Goal: Check status: Check status

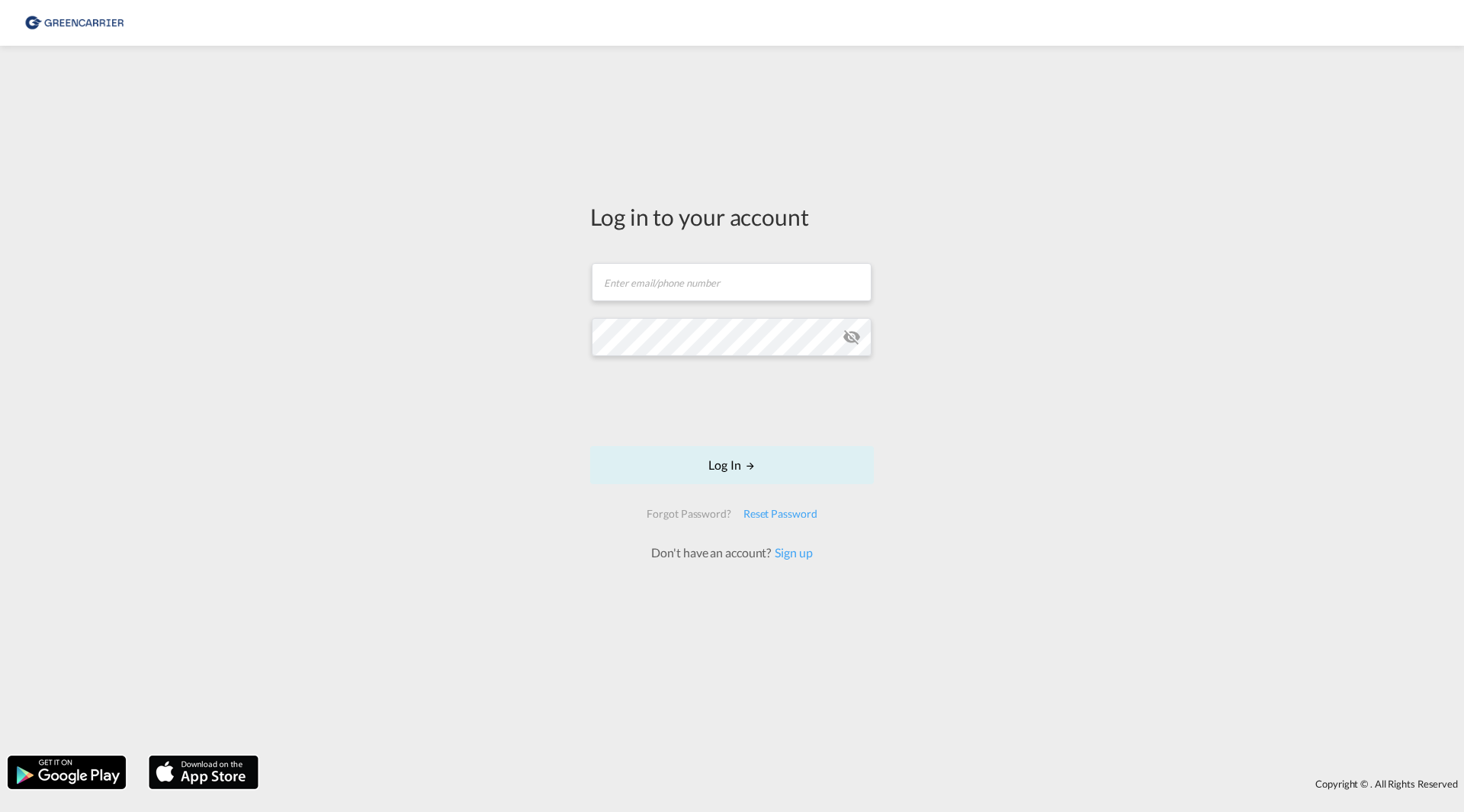
click at [98, 231] on div "Log in to your account Email field is required Password field is required Log I…" at bounding box center [732, 400] width 1464 height 695
click at [711, 299] on input "text" at bounding box center [731, 282] width 280 height 38
click at [655, 270] on input "text" at bounding box center [731, 282] width 280 height 38
type input "g"
type input "ludvig.ostermark@greencarrier.com"
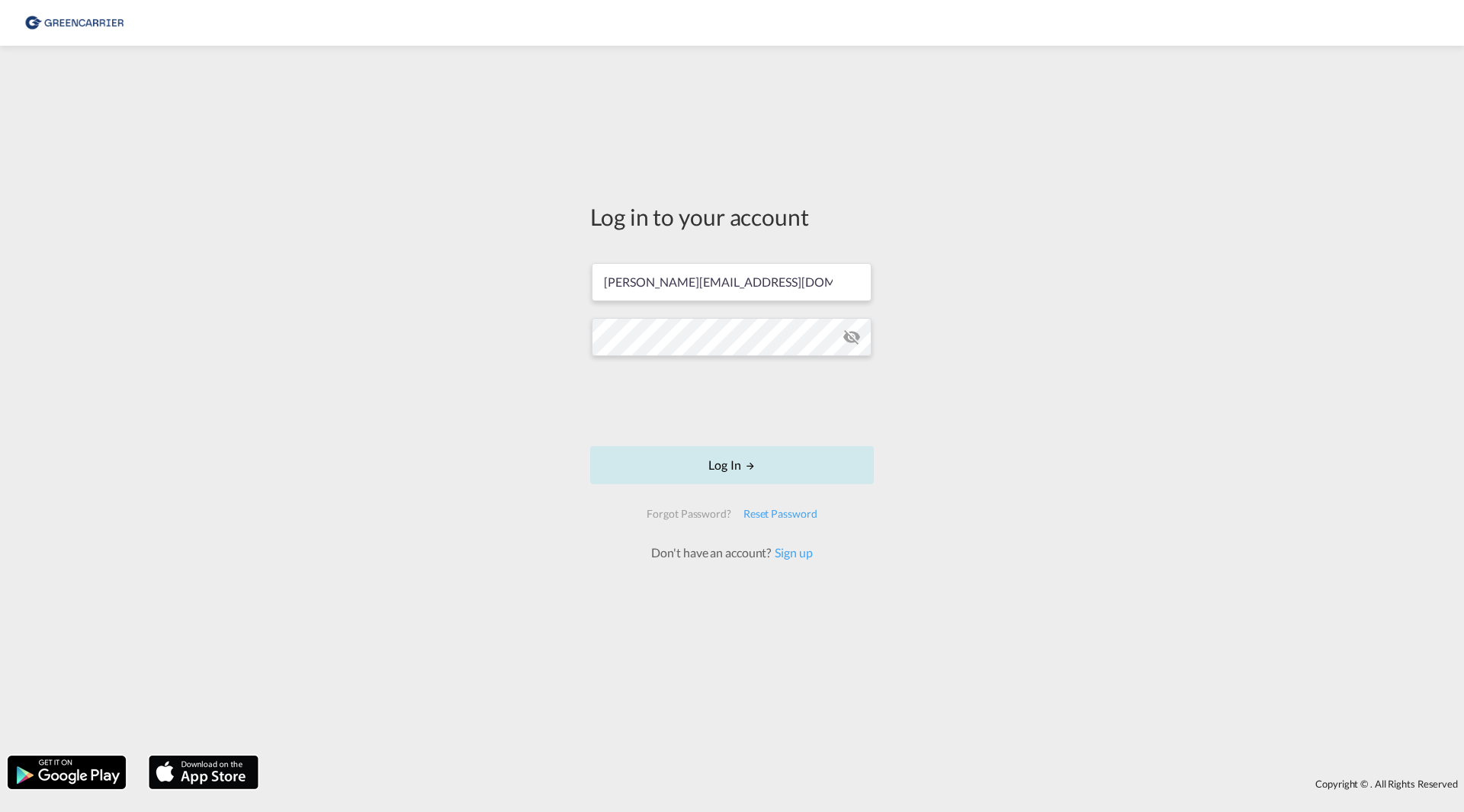
click at [706, 471] on button "Log In" at bounding box center [732, 465] width 284 height 38
click at [710, 467] on button "Log In" at bounding box center [732, 465] width 284 height 38
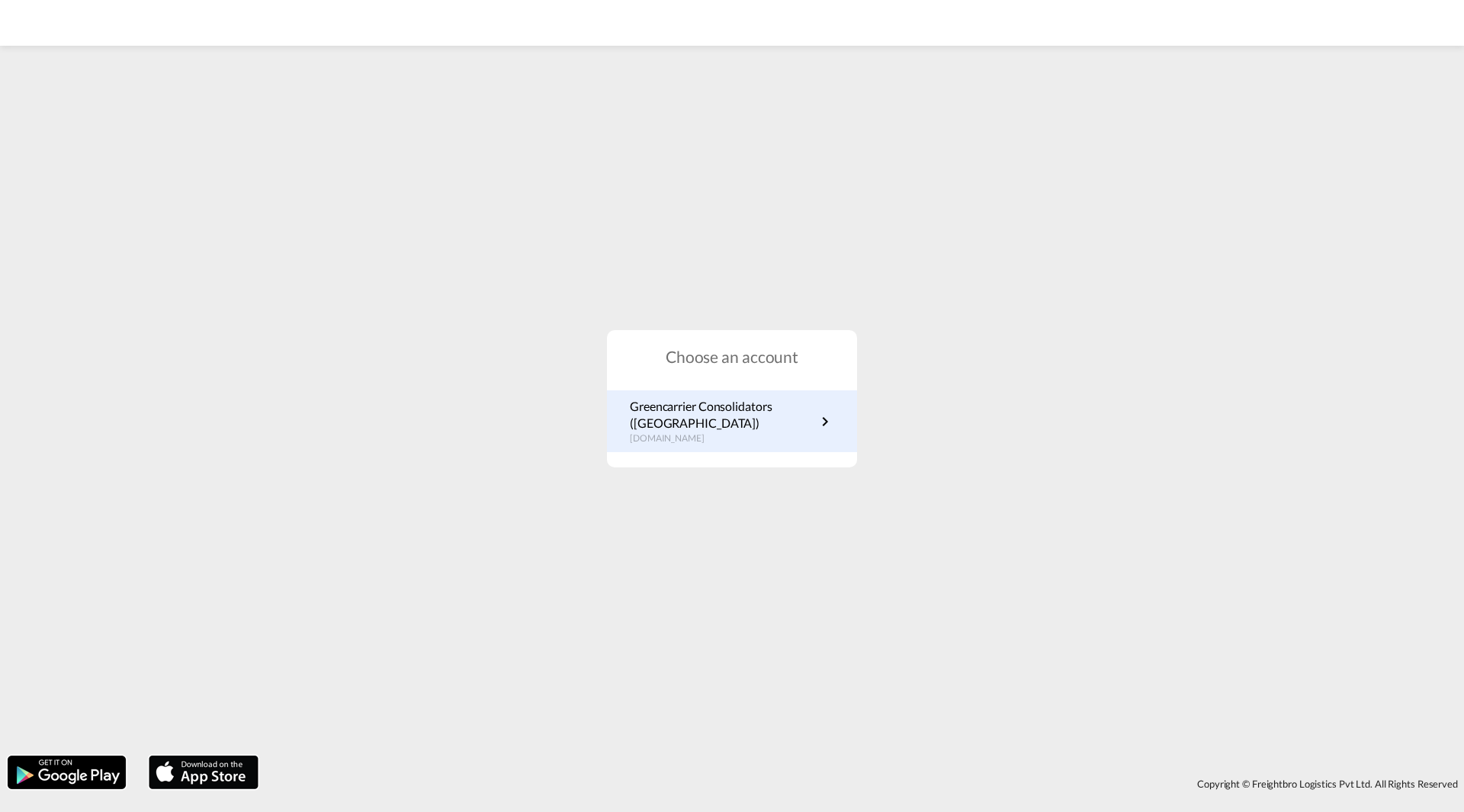
click at [697, 416] on p "Greencarrier Consolidators (Sweden)" at bounding box center [723, 415] width 186 height 35
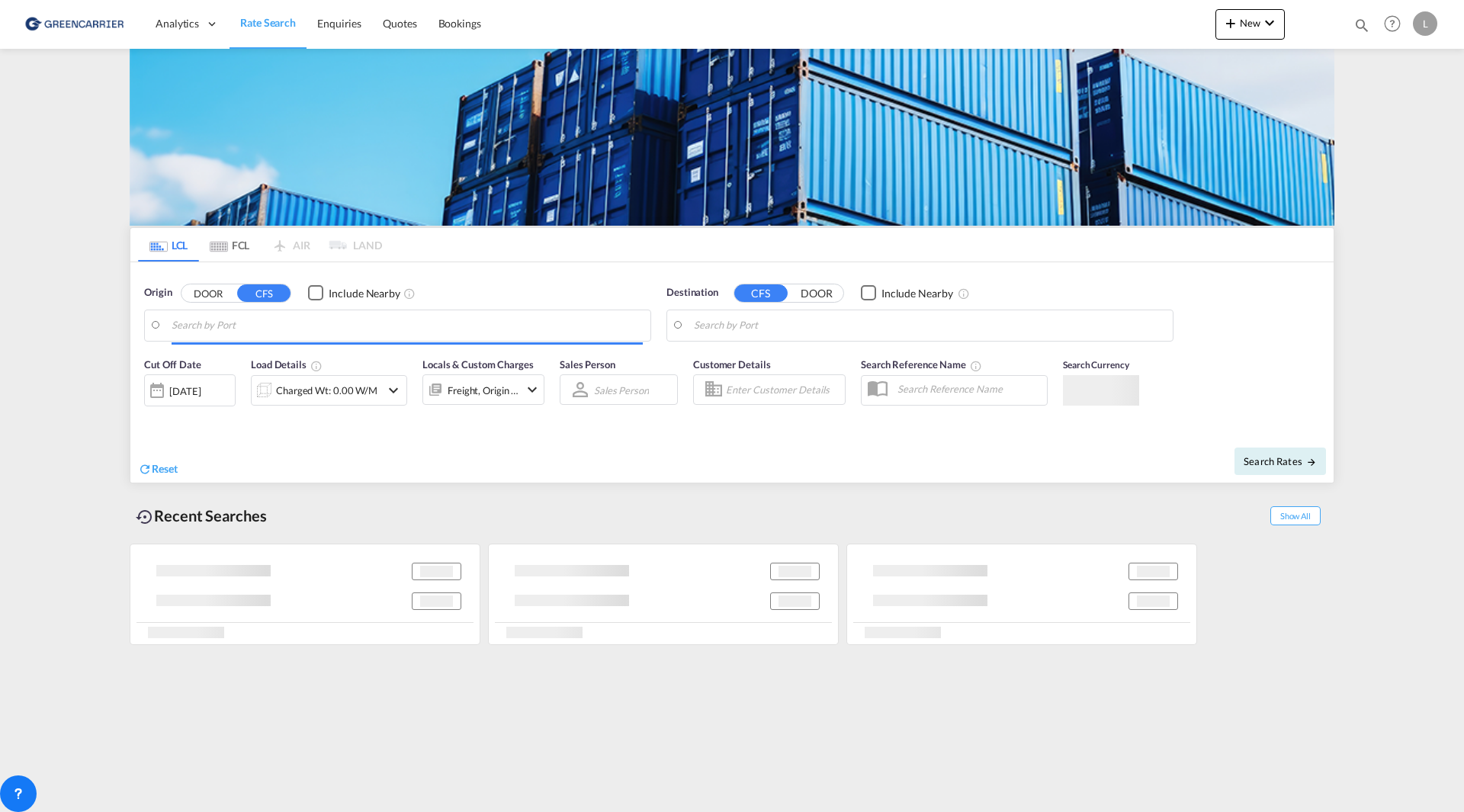
type input "SE-42834, Kållered, [GEOGRAPHIC_DATA]"
type input "Haiphong, VNHPH"
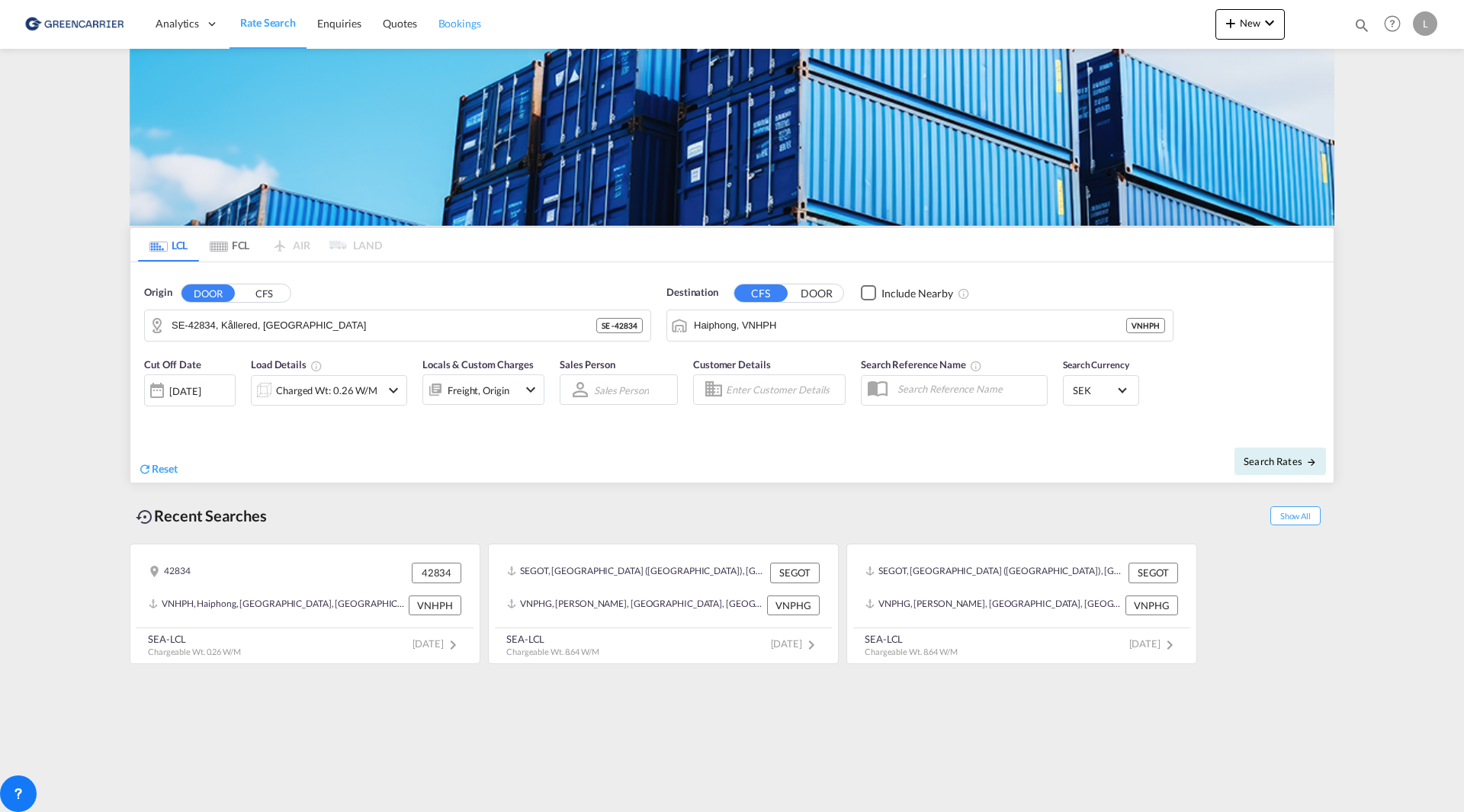
click at [434, 22] on link "Bookings" at bounding box center [459, 23] width 64 height 49
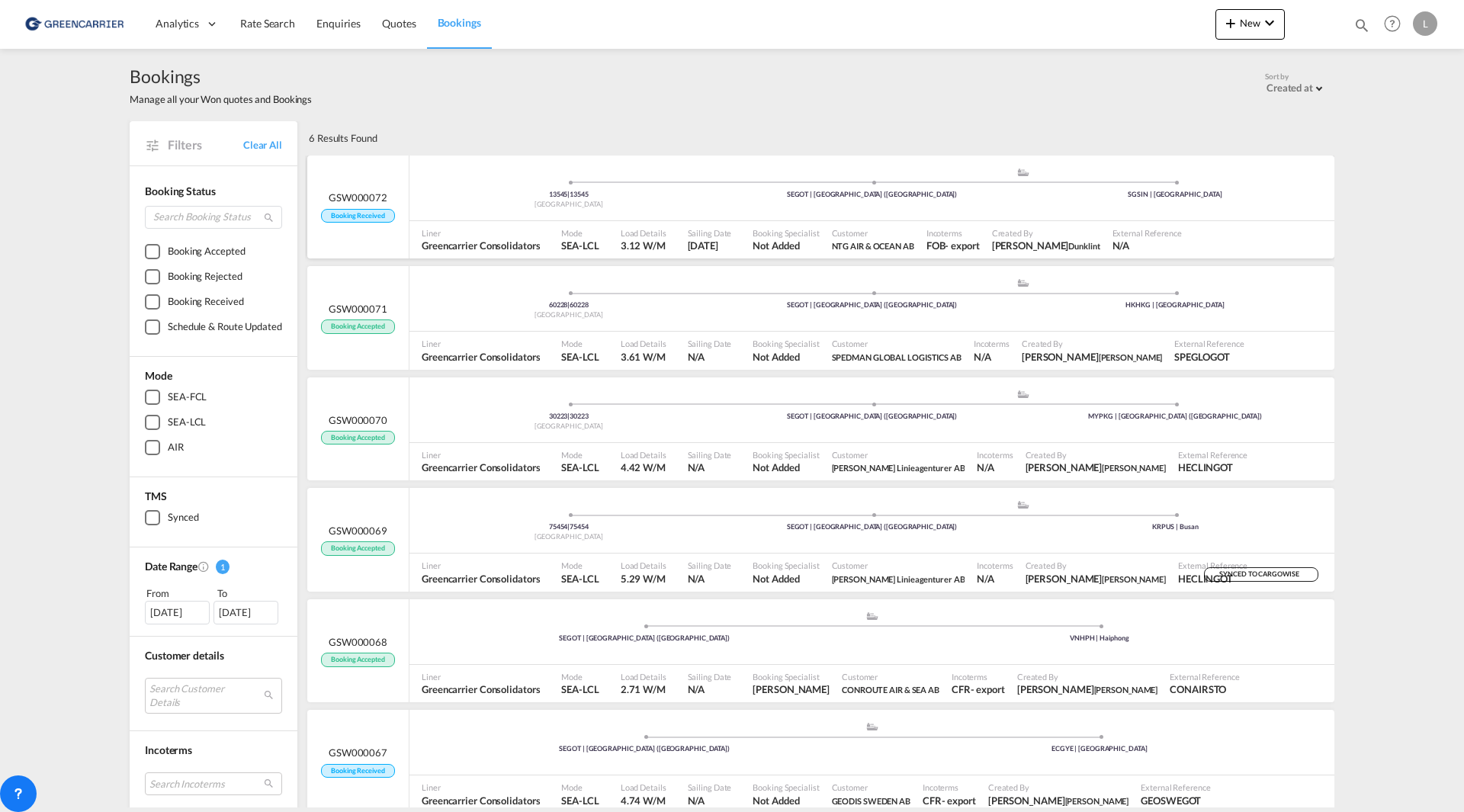
click at [465, 218] on div "13545 | 13545 Sweden .a{fill:#aaa8ad;} .a{fill:#aaa8ad;} SEGOT | [GEOGRAPHIC_DA…" at bounding box center [871, 188] width 924 height 66
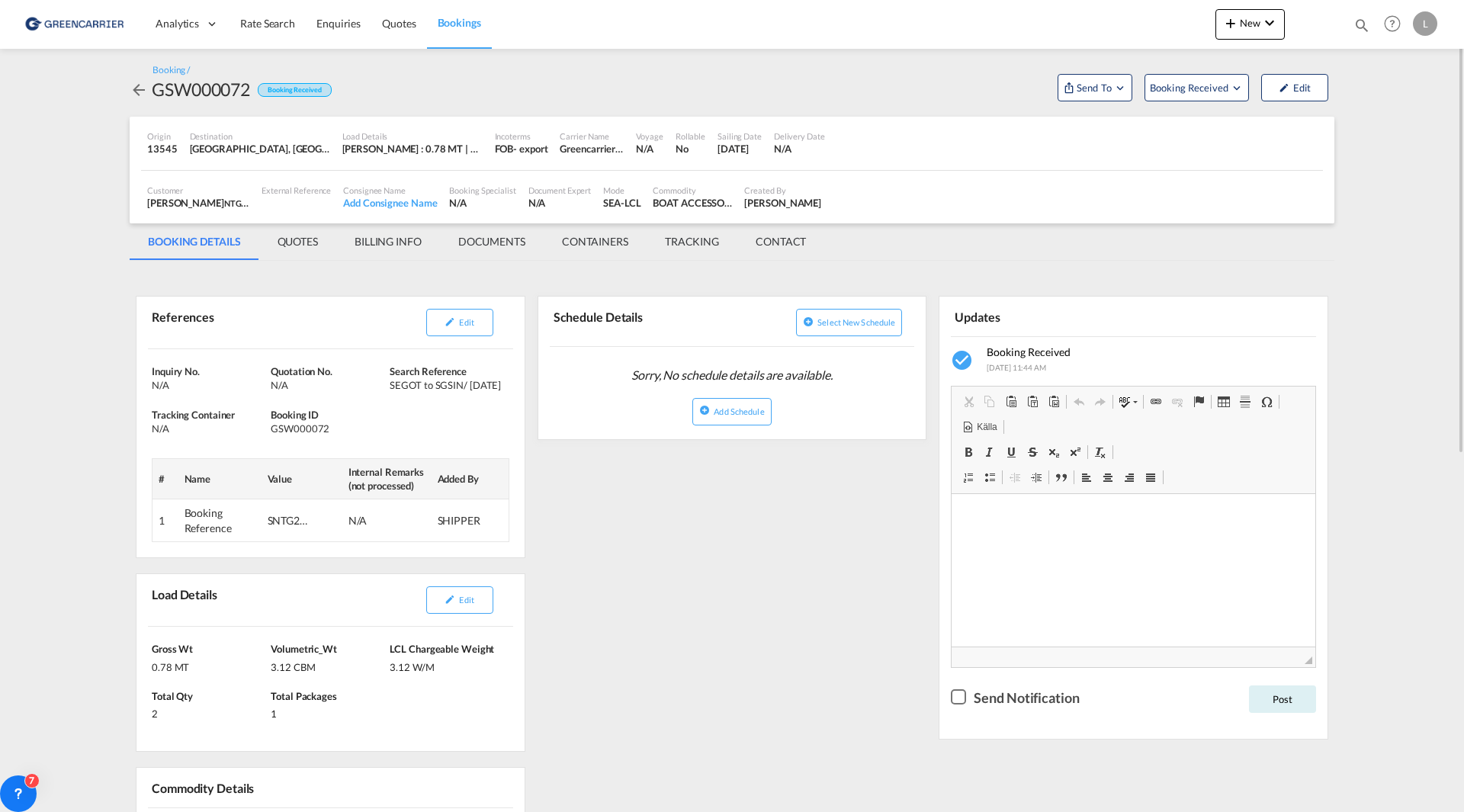
click at [406, 247] on md-tab-item "BILLING INFO" at bounding box center [388, 242] width 104 height 36
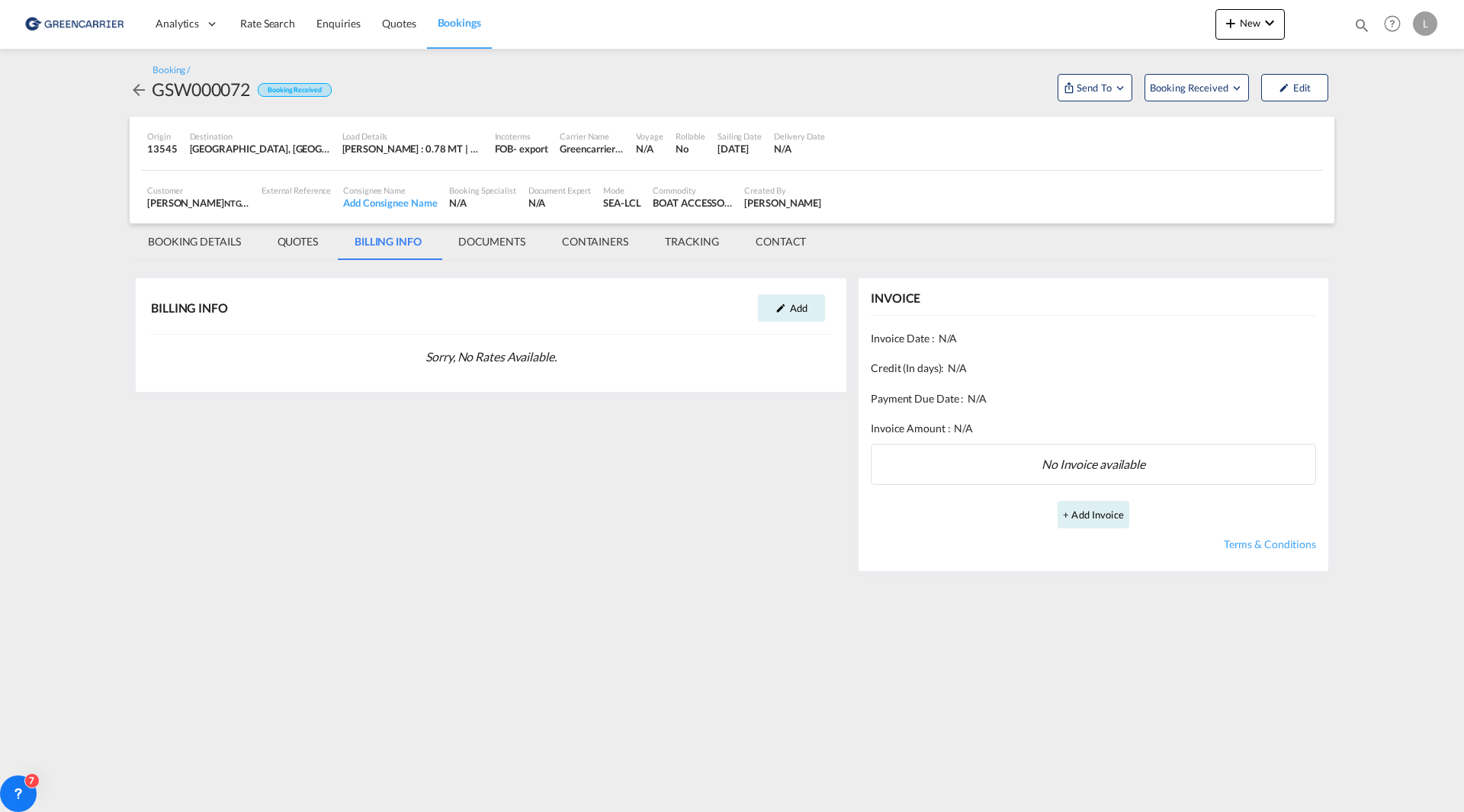
click at [302, 234] on md-tab-item "QUOTES" at bounding box center [297, 242] width 77 height 36
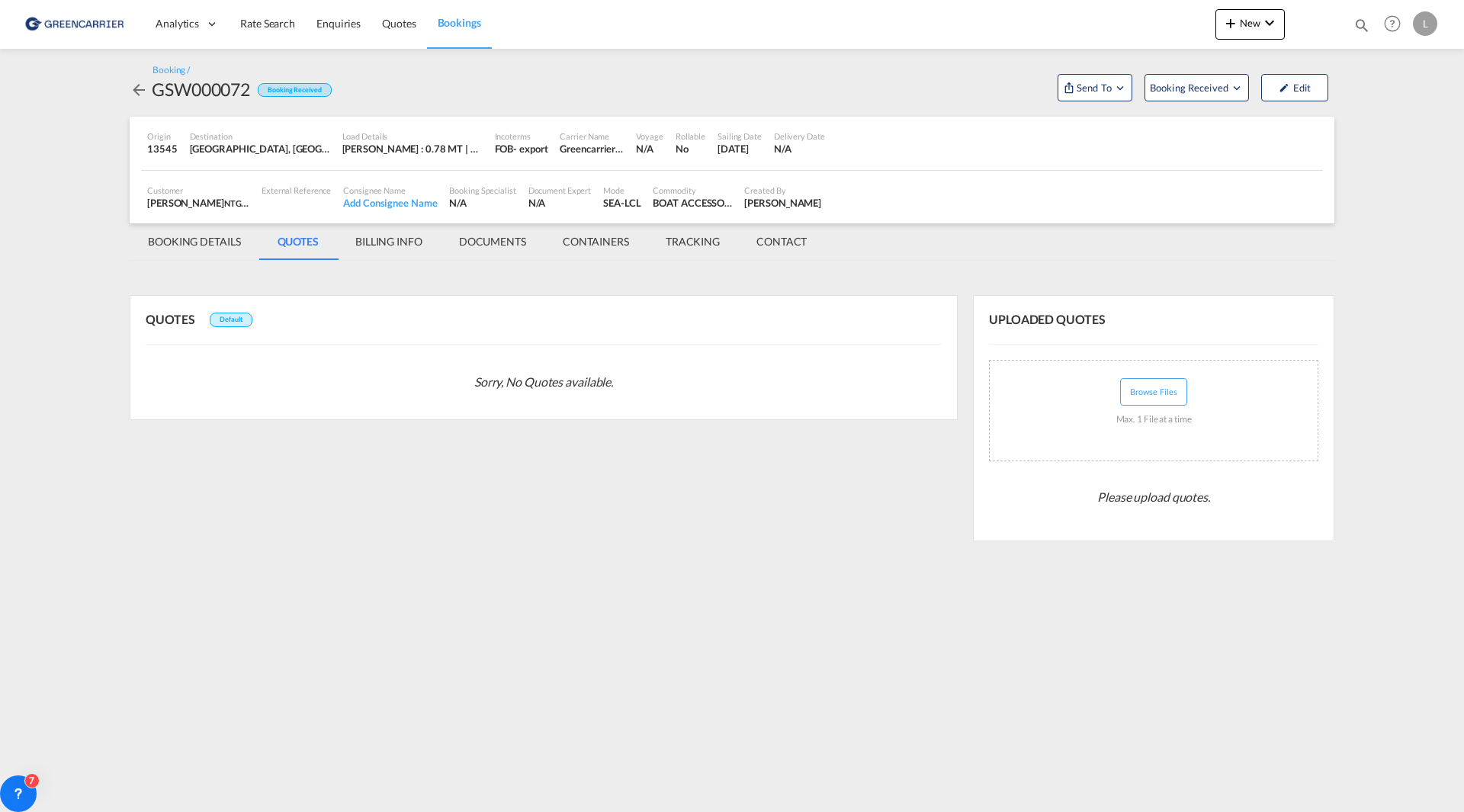
click at [180, 240] on md-tab-item "BOOKING DETAILS" at bounding box center [194, 242] width 129 height 36
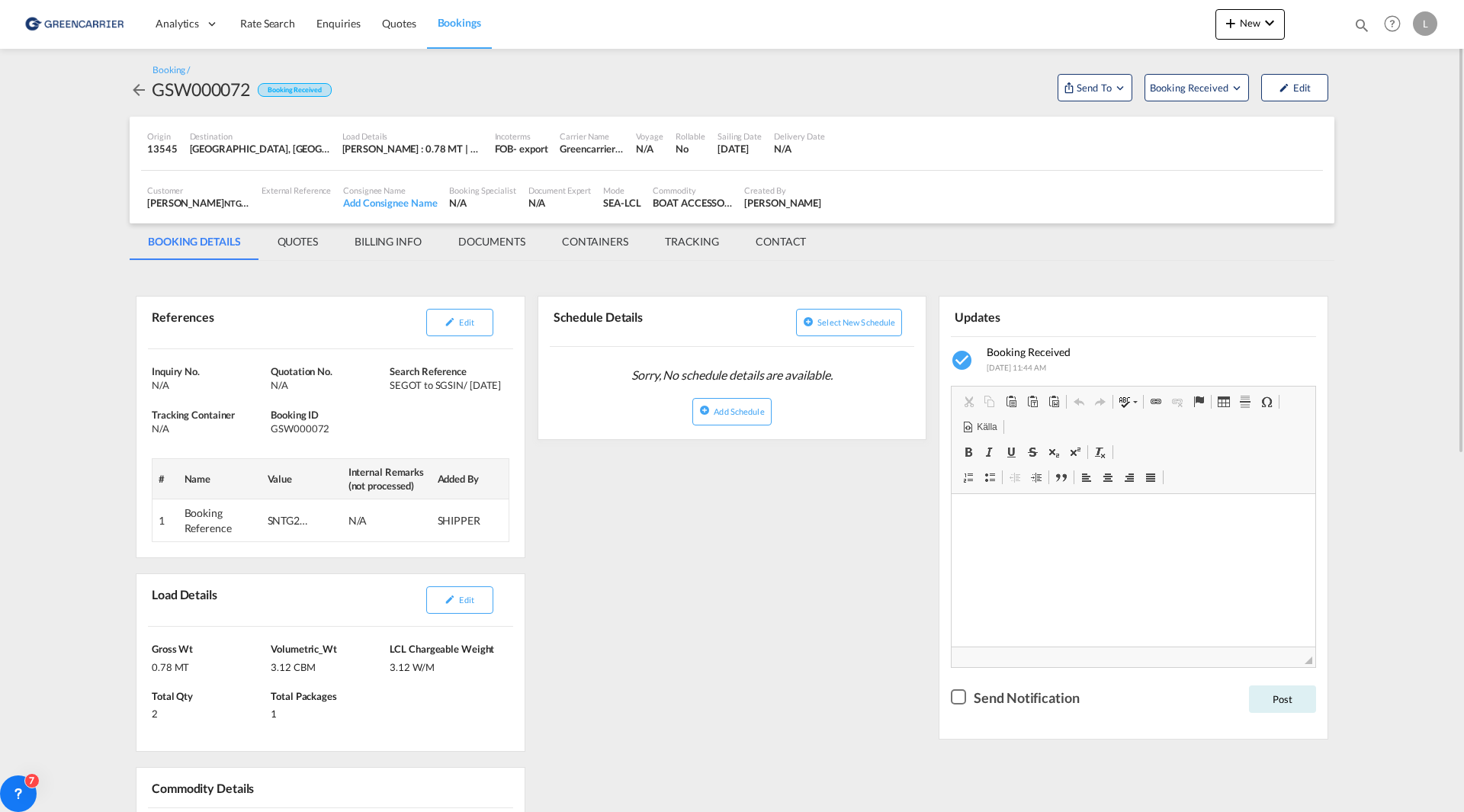
scroll to position [76, 0]
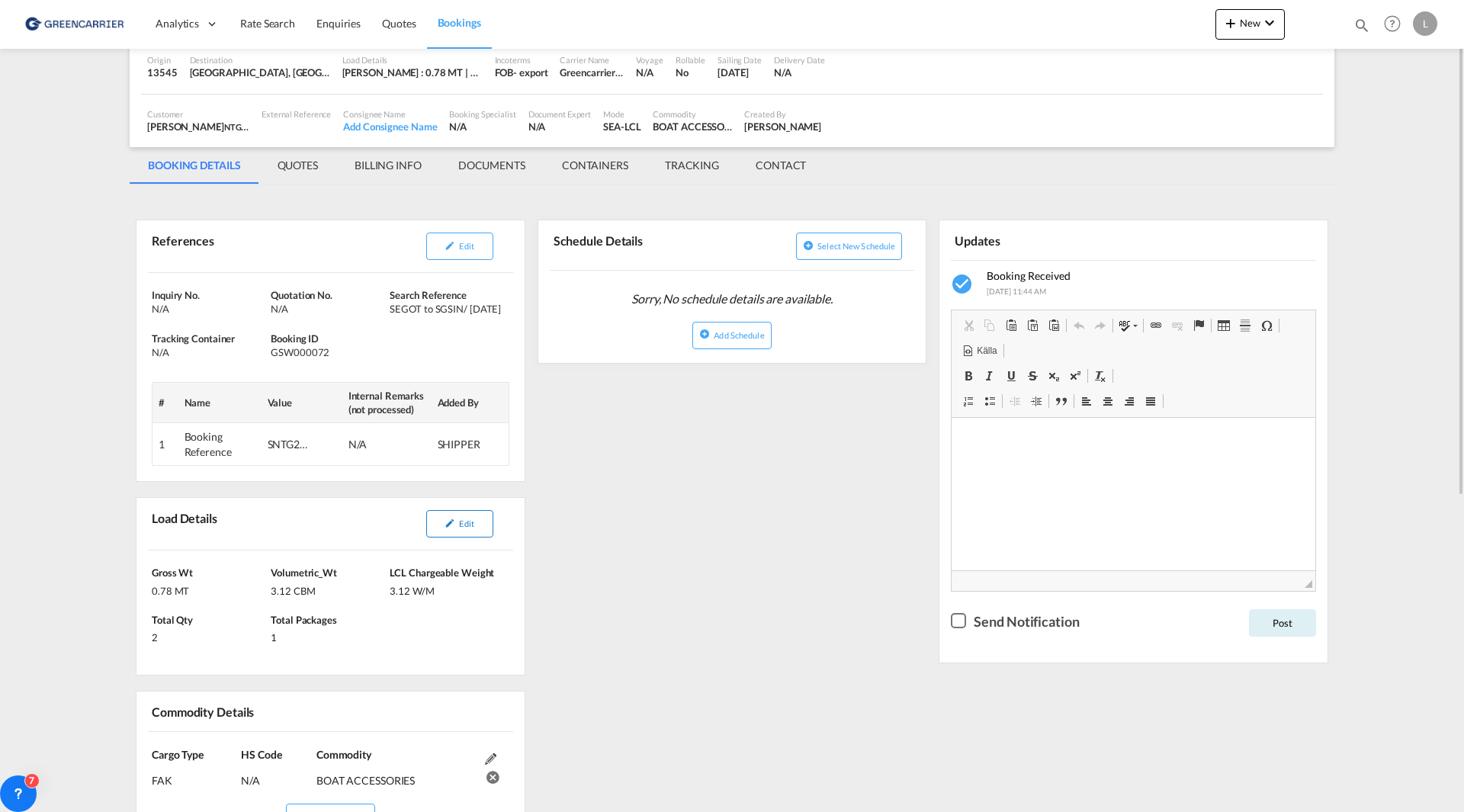
click at [464, 520] on span "Edit" at bounding box center [466, 523] width 15 height 9
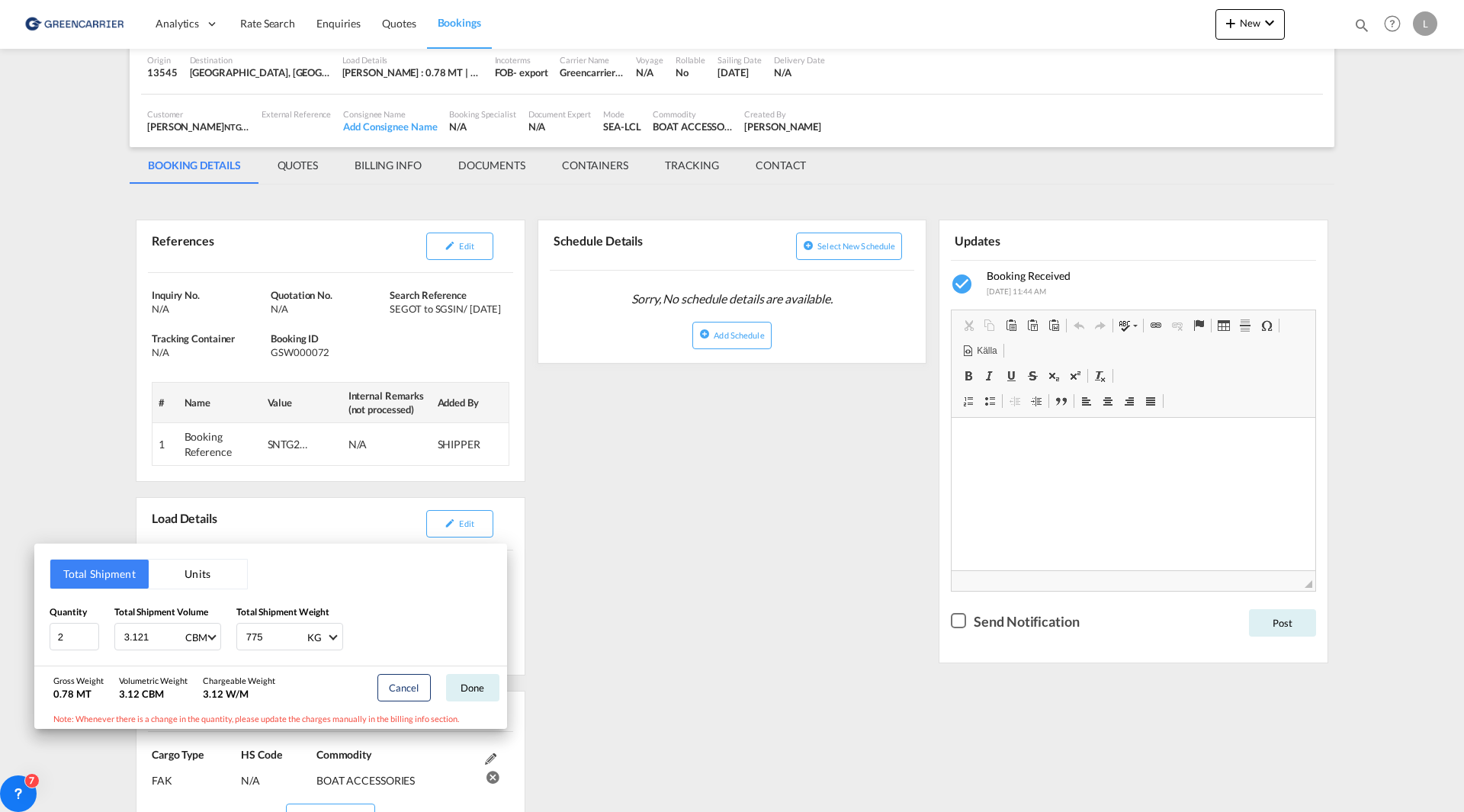
click at [610, 609] on div "Total Shipment Units Quantity 2 Total Shipment Volume 3.121 CBM CBM CFT Total S…" at bounding box center [732, 406] width 1464 height 812
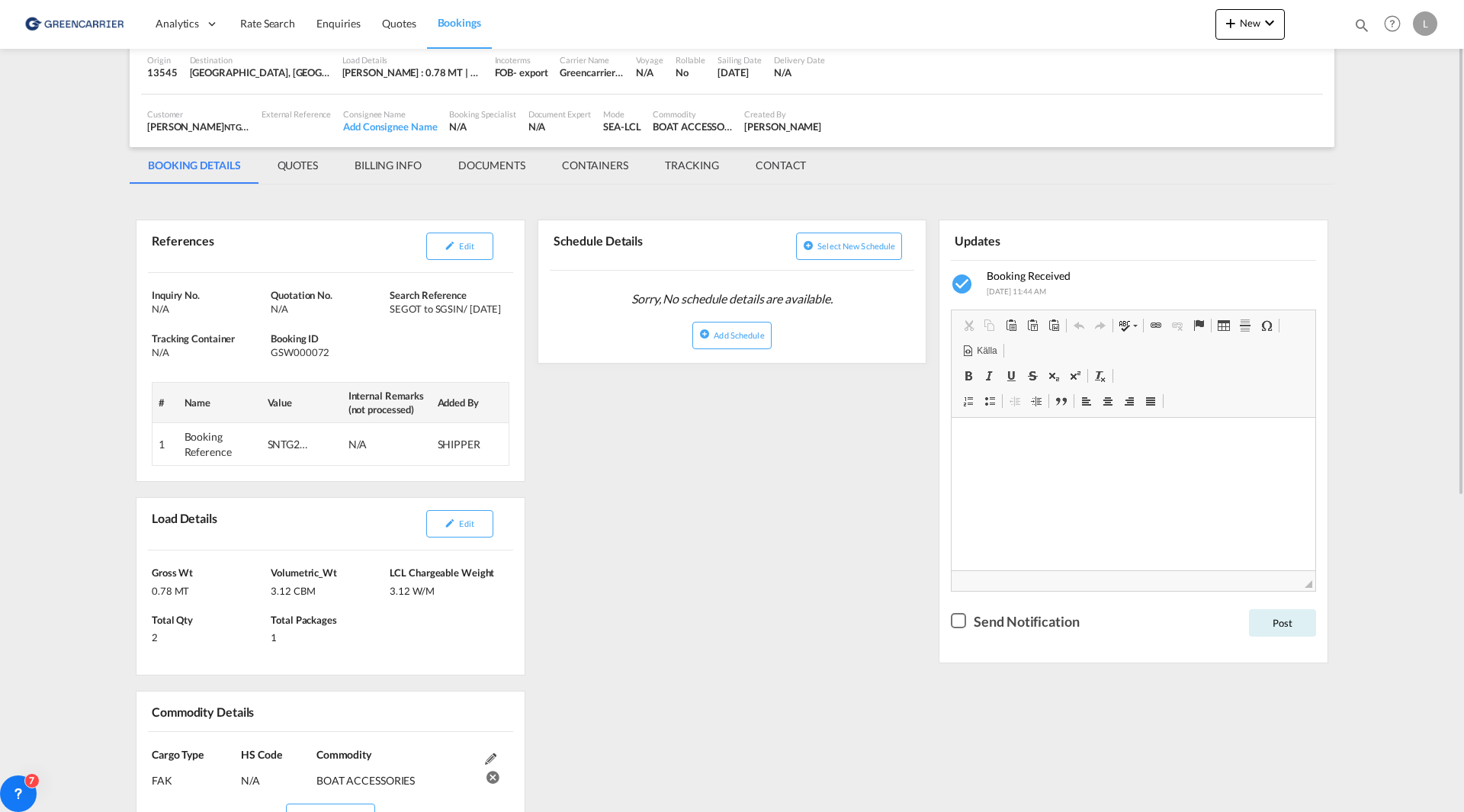
click at [720, 689] on div "References Edit Inquiry No. N/A Quotation No. N/A Search Reference SEGOT to SGS…" at bounding box center [731, 766] width 1204 height 1148
drag, startPoint x: 780, startPoint y: 658, endPoint x: 780, endPoint y: 667, distance: 9.0
click at [780, 658] on div "References Edit Inquiry No. N/A Quotation No. N/A Search Reference SEGOT to SGS…" at bounding box center [731, 766] width 1204 height 1148
drag, startPoint x: 268, startPoint y: 444, endPoint x: 380, endPoint y: 448, distance: 112.1
click at [235, 457] on tr "1 Booking Reference SNTG25039603 N/A SHIPPER" at bounding box center [331, 444] width 357 height 42
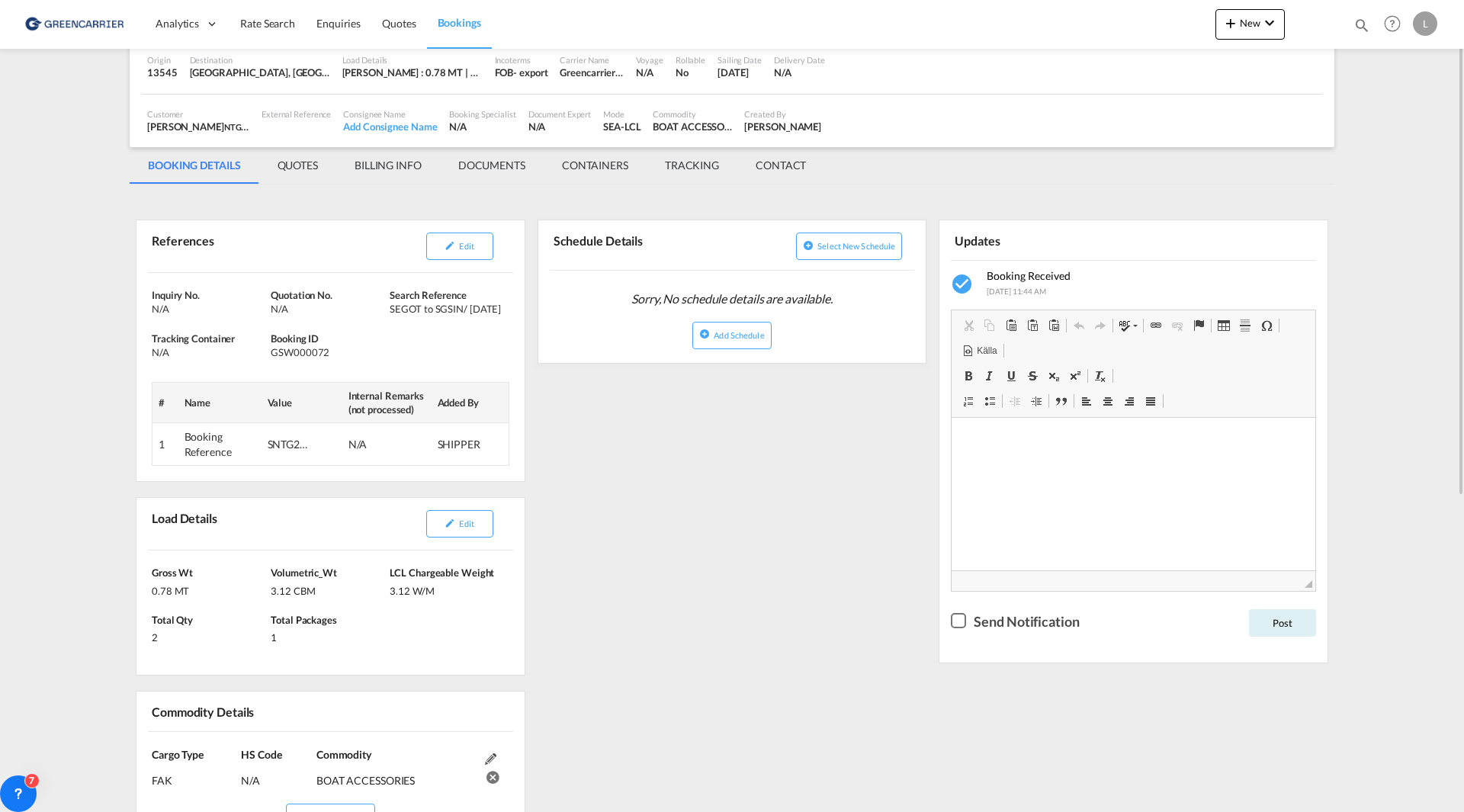
click at [300, 437] on div "SNTG25039603" at bounding box center [290, 444] width 46 height 16
click at [275, 441] on div "SNTG25039603" at bounding box center [290, 444] width 46 height 16
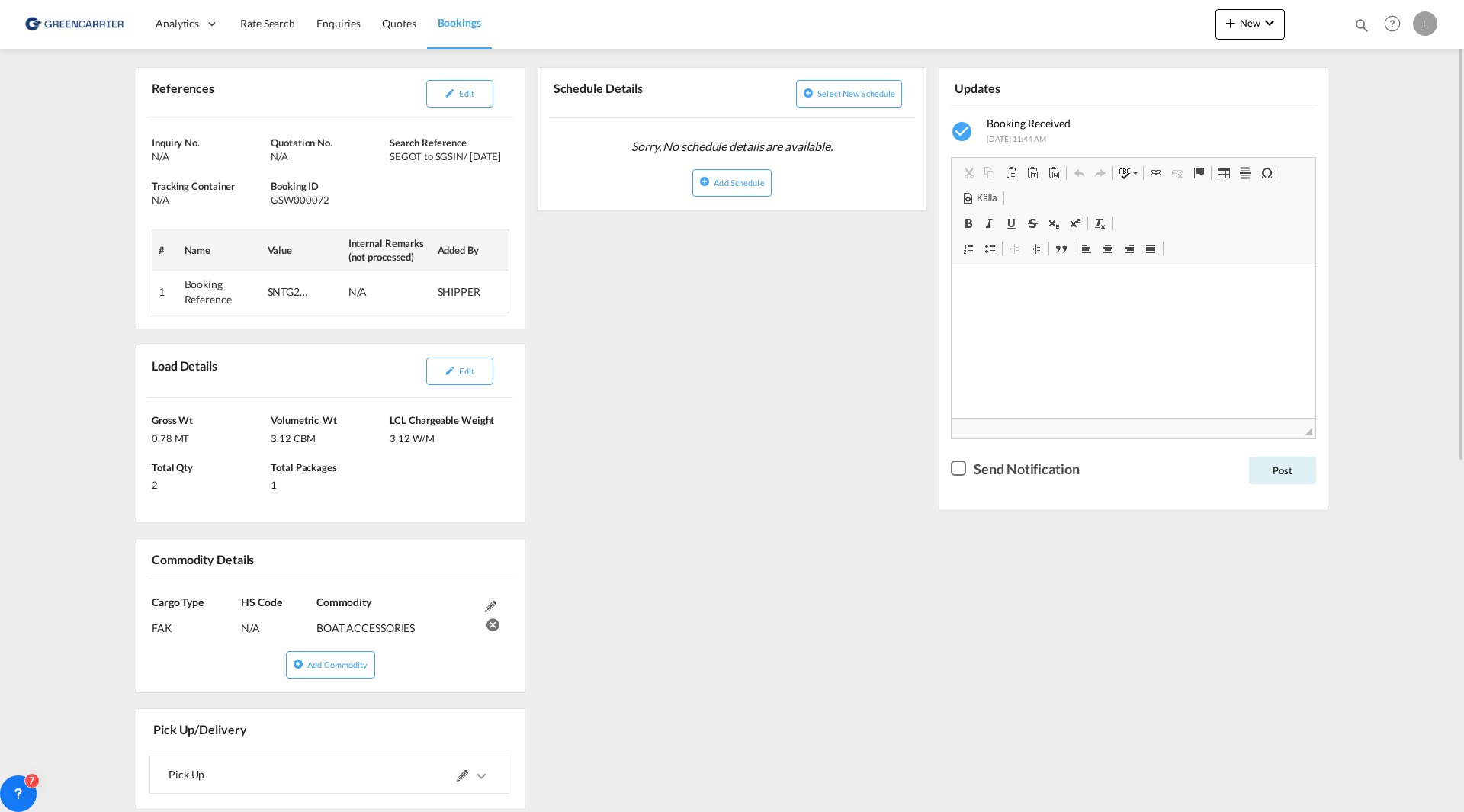
scroll to position [229, 0]
click at [441, 86] on button "Edit" at bounding box center [460, 94] width 67 height 28
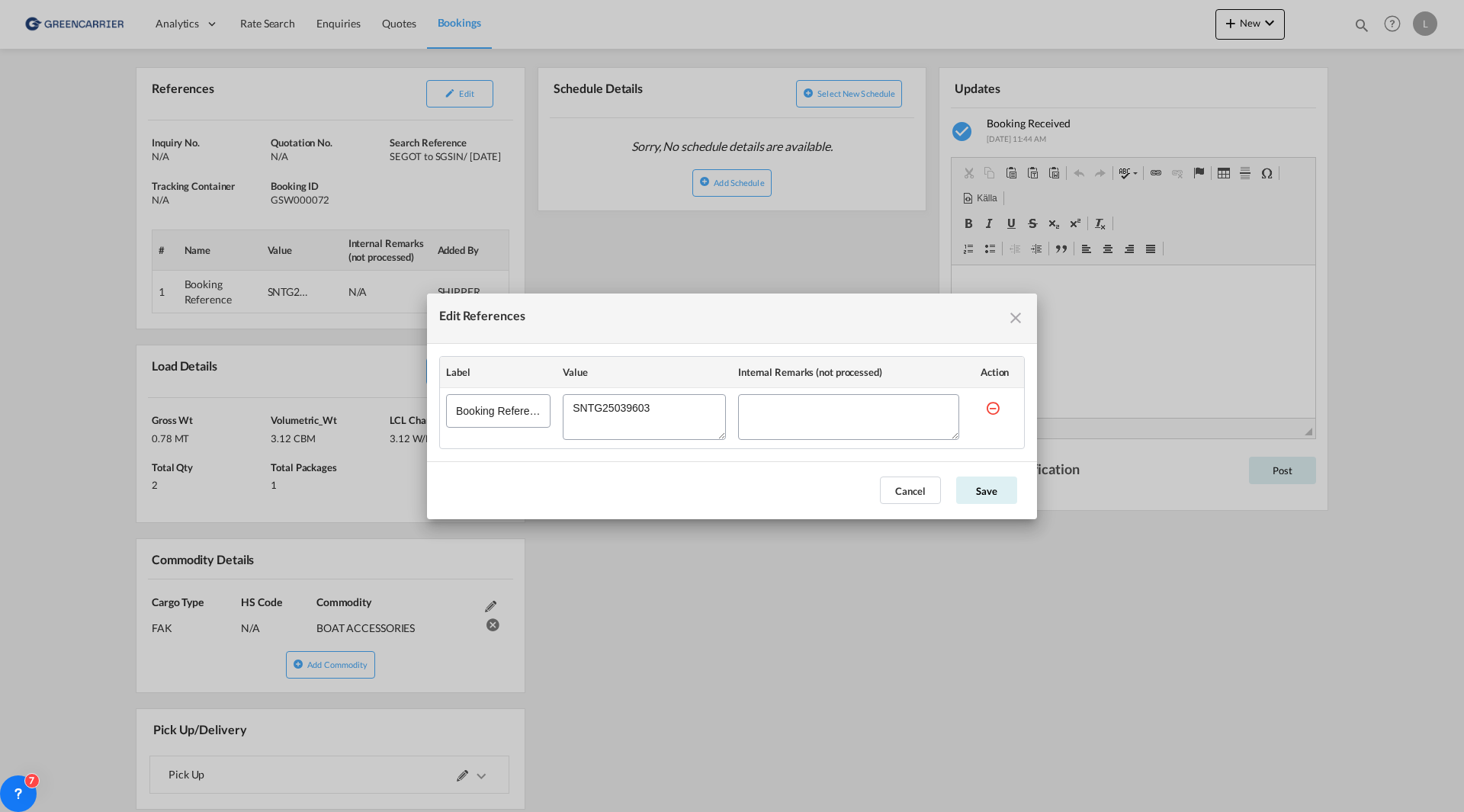
click at [580, 263] on div "Edit References Label Value Internal Remarks (not processed) Action Booking Ref…" at bounding box center [732, 406] width 1464 height 812
click at [1012, 315] on md-icon "icon-close fg-AAA8AD cursor" at bounding box center [1015, 318] width 18 height 18
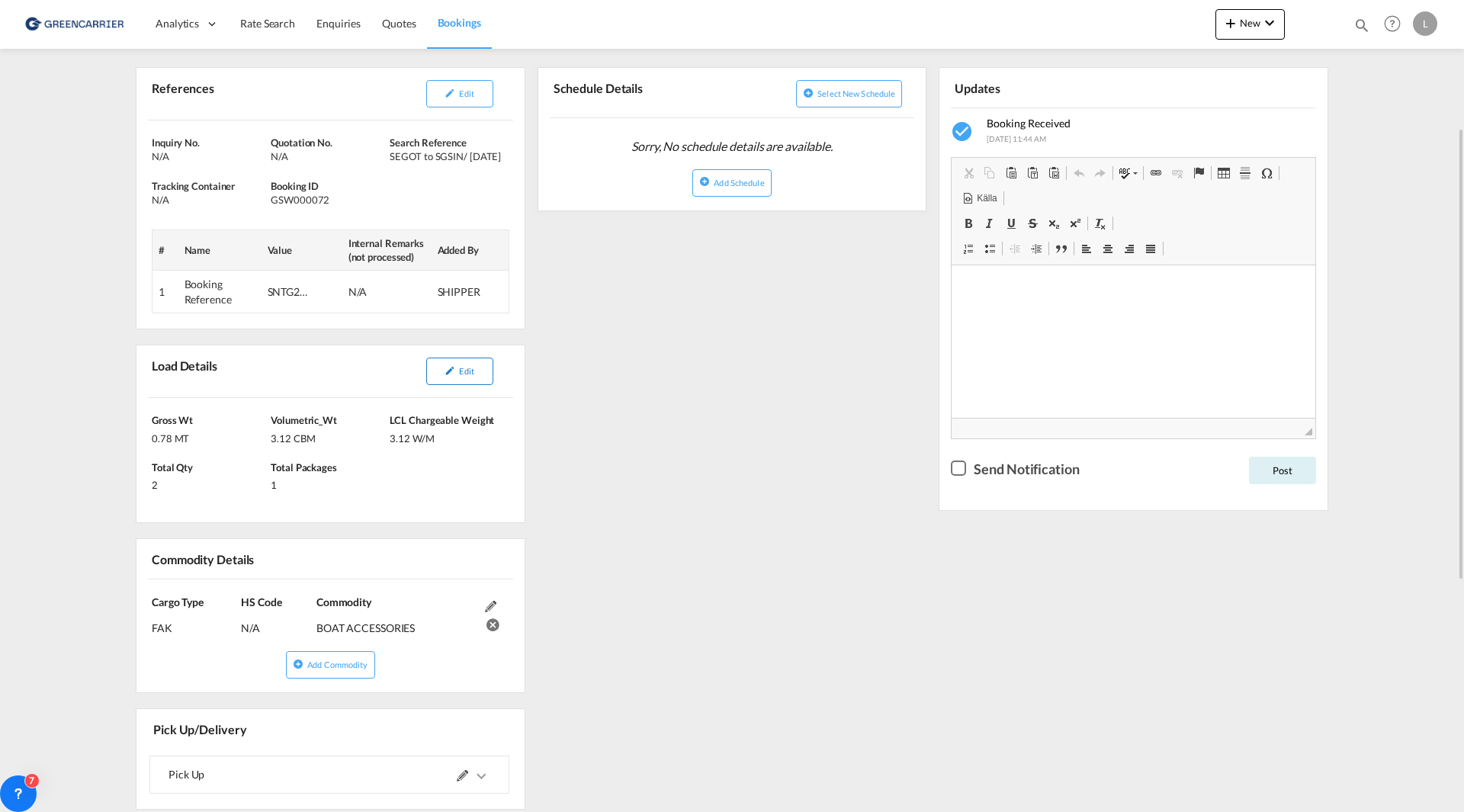
click at [465, 375] on span "Edit" at bounding box center [466, 370] width 15 height 9
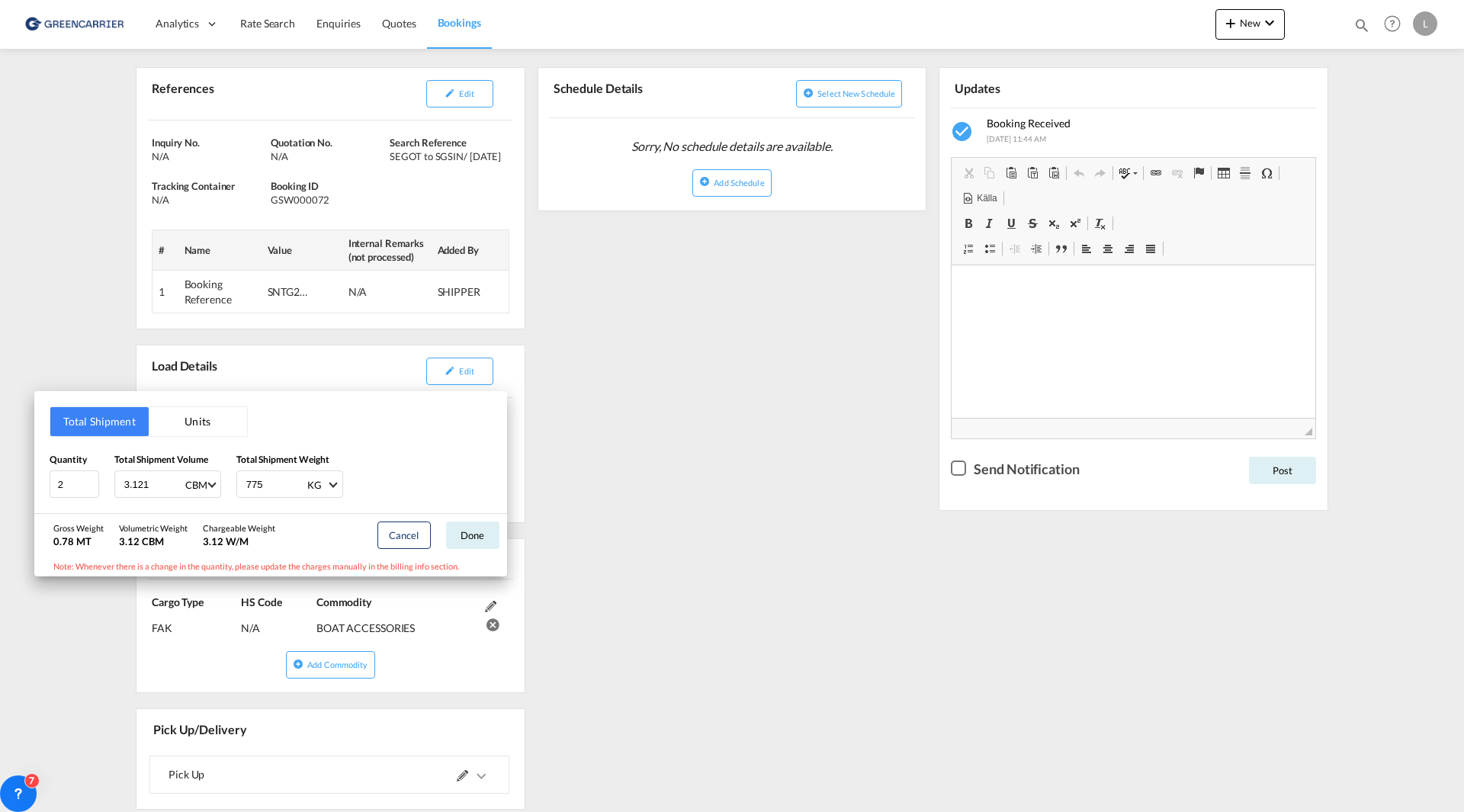
click at [683, 366] on div "Total Shipment Units Quantity 2 Total Shipment Volume 3.121 CBM CBM CFT Total S…" at bounding box center [732, 406] width 1464 height 812
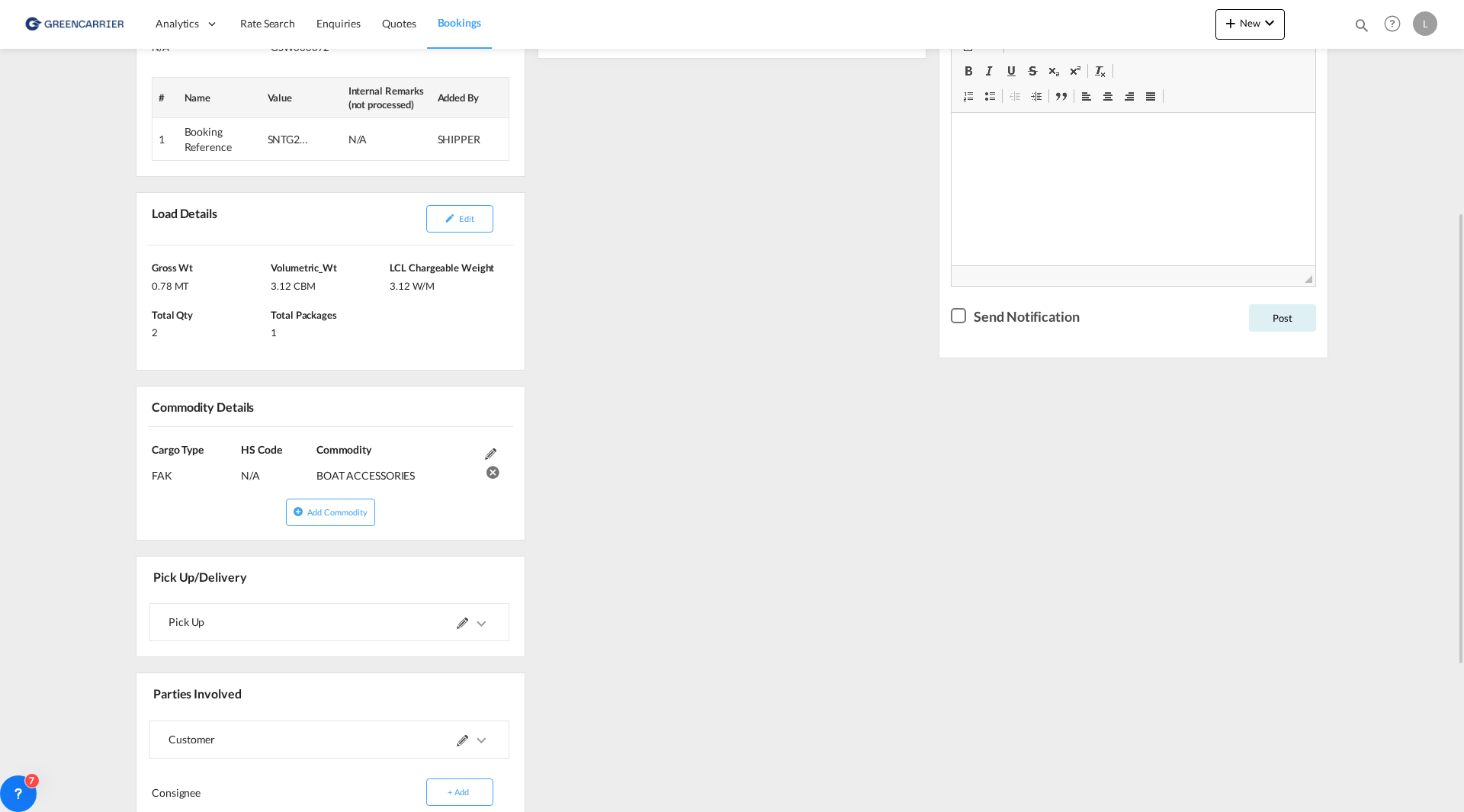
scroll to position [457, 0]
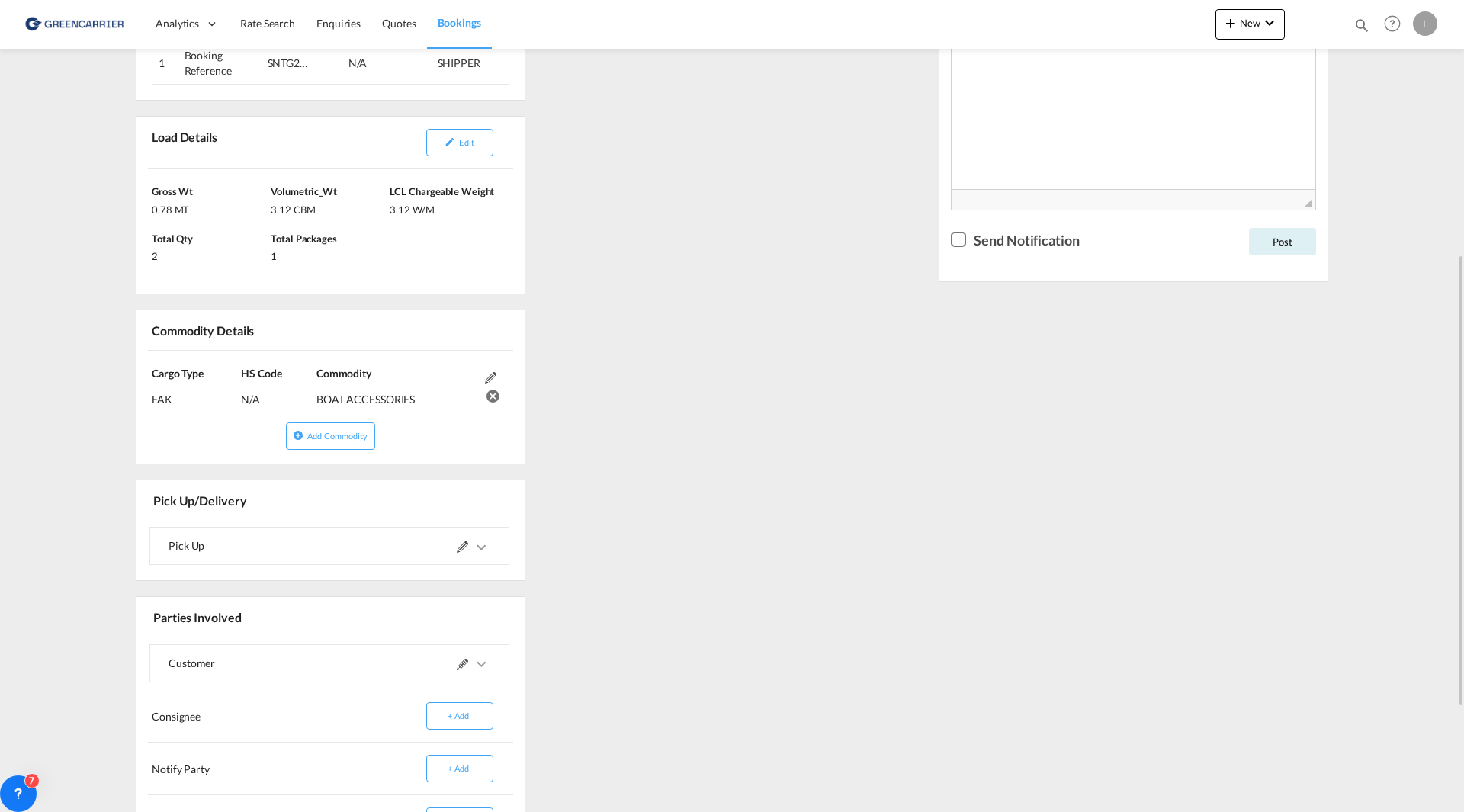
click at [493, 376] on md-icon at bounding box center [490, 377] width 11 height 11
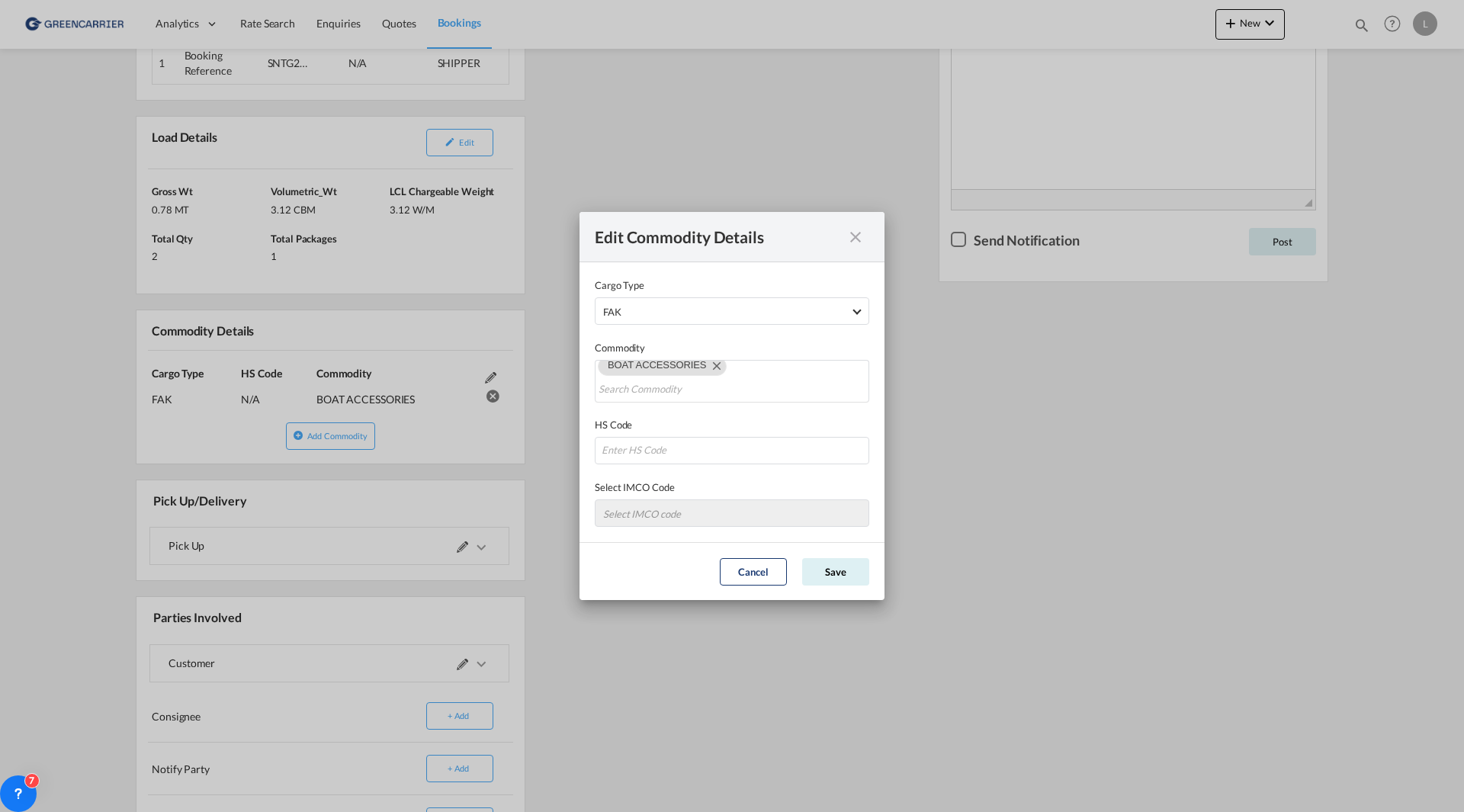
scroll to position [8, 0]
click at [859, 240] on md-icon "icon-close fg-AAA8AD cursor" at bounding box center [855, 236] width 18 height 18
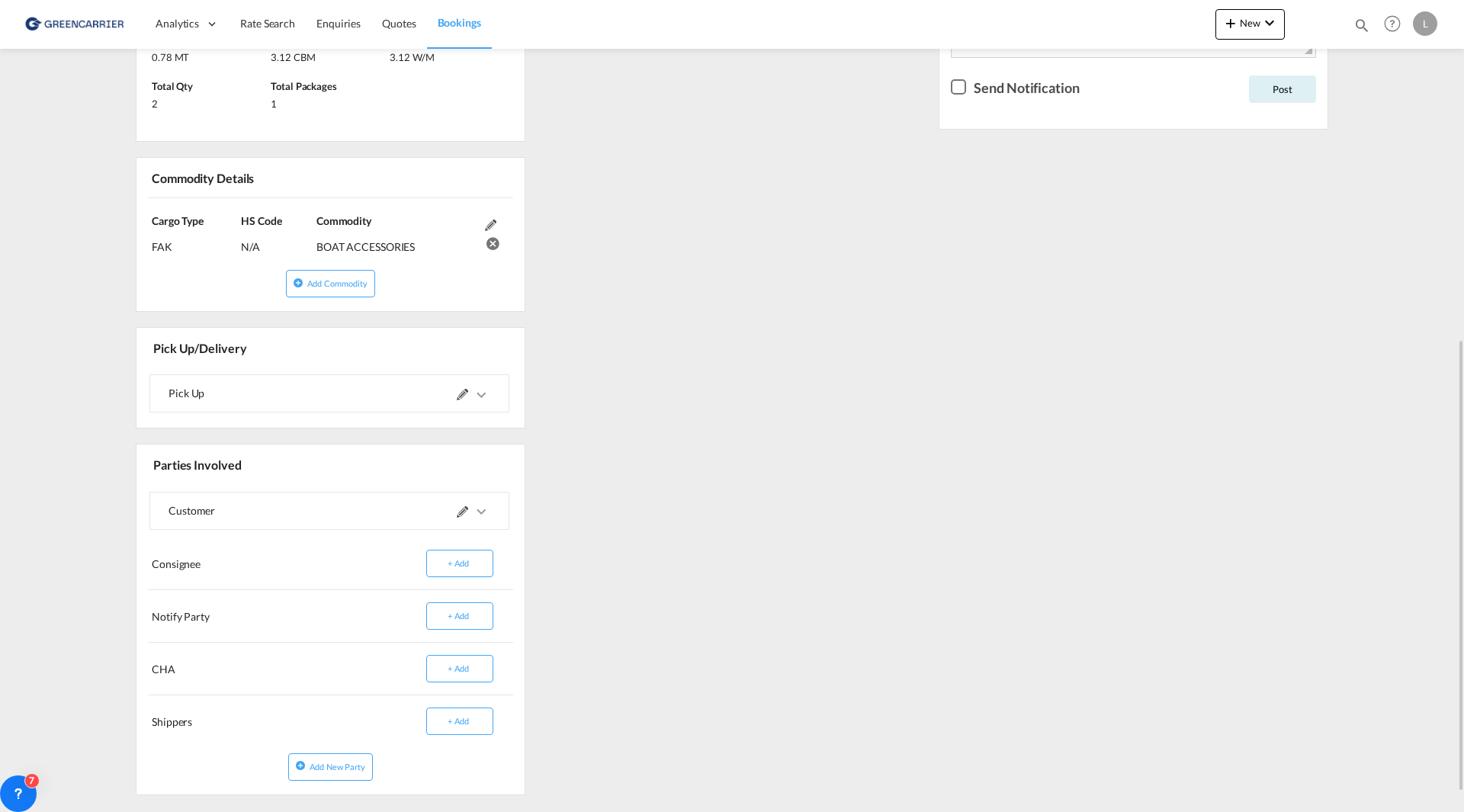
scroll to position [643, 0]
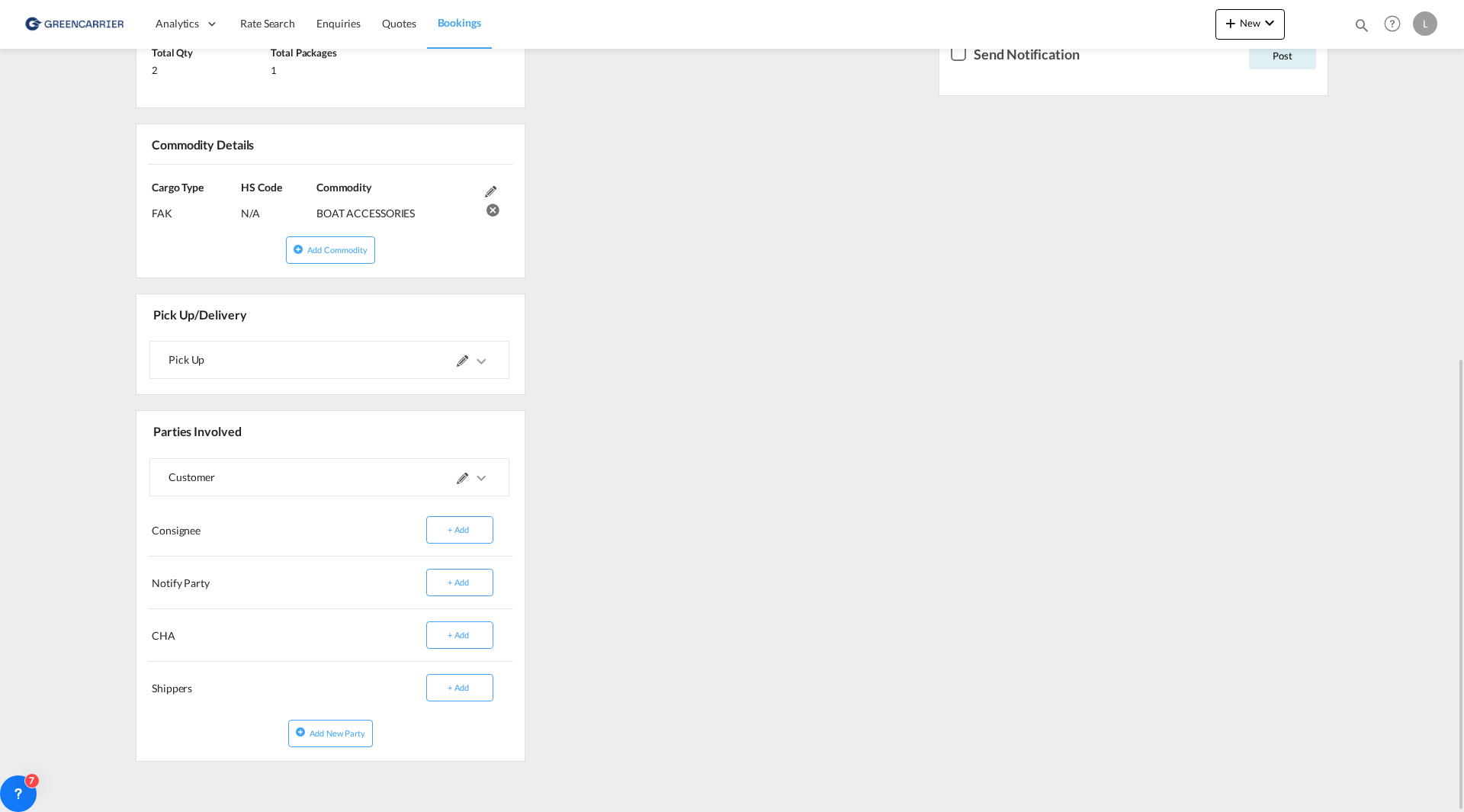
click at [483, 361] on md-icon "icons/ic_keyboard_arrow_right_black_24px.svg" at bounding box center [481, 361] width 18 height 18
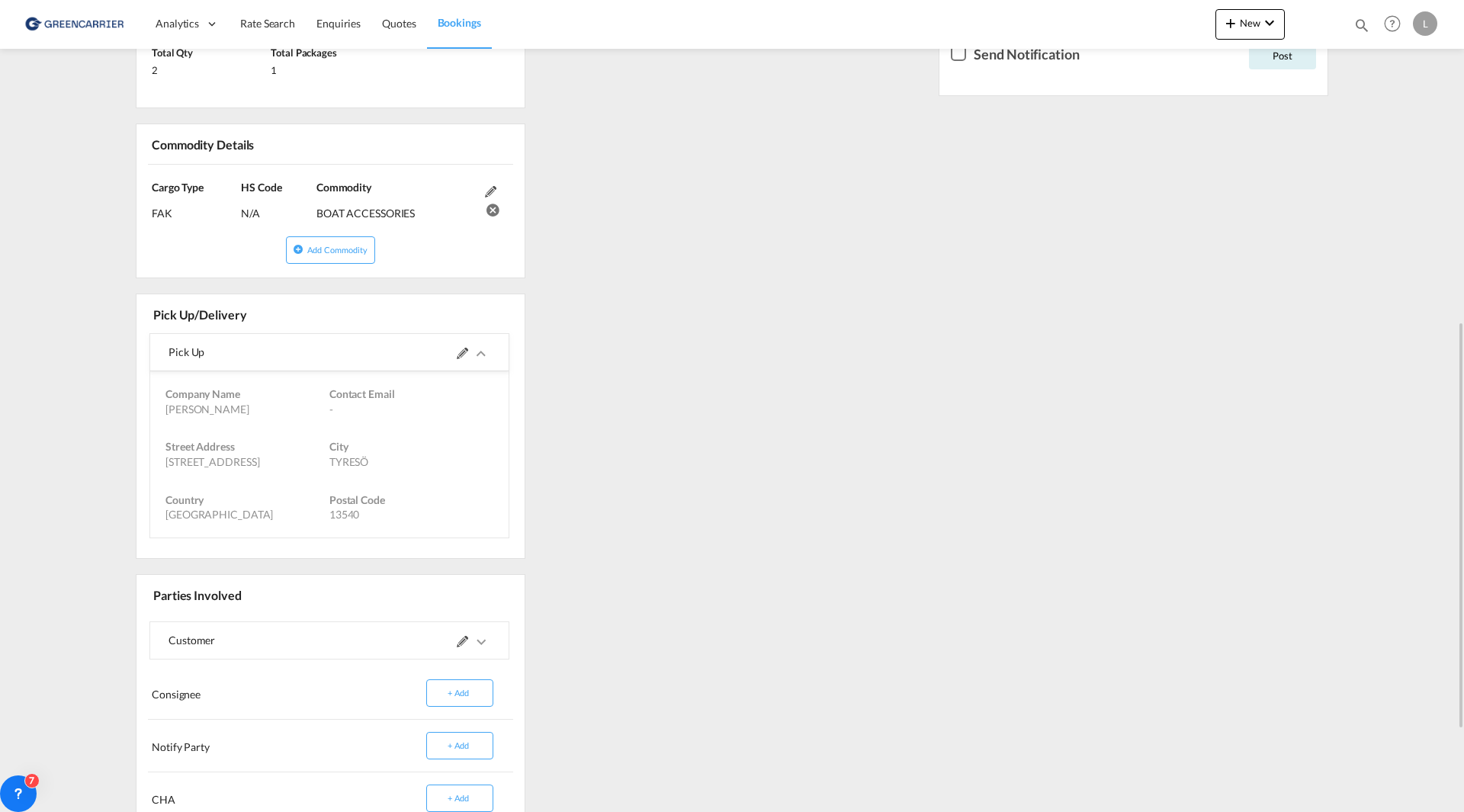
click at [483, 360] on md-icon "icons/ic_keyboard_arrow_right_black_24px.svg" at bounding box center [481, 353] width 18 height 18
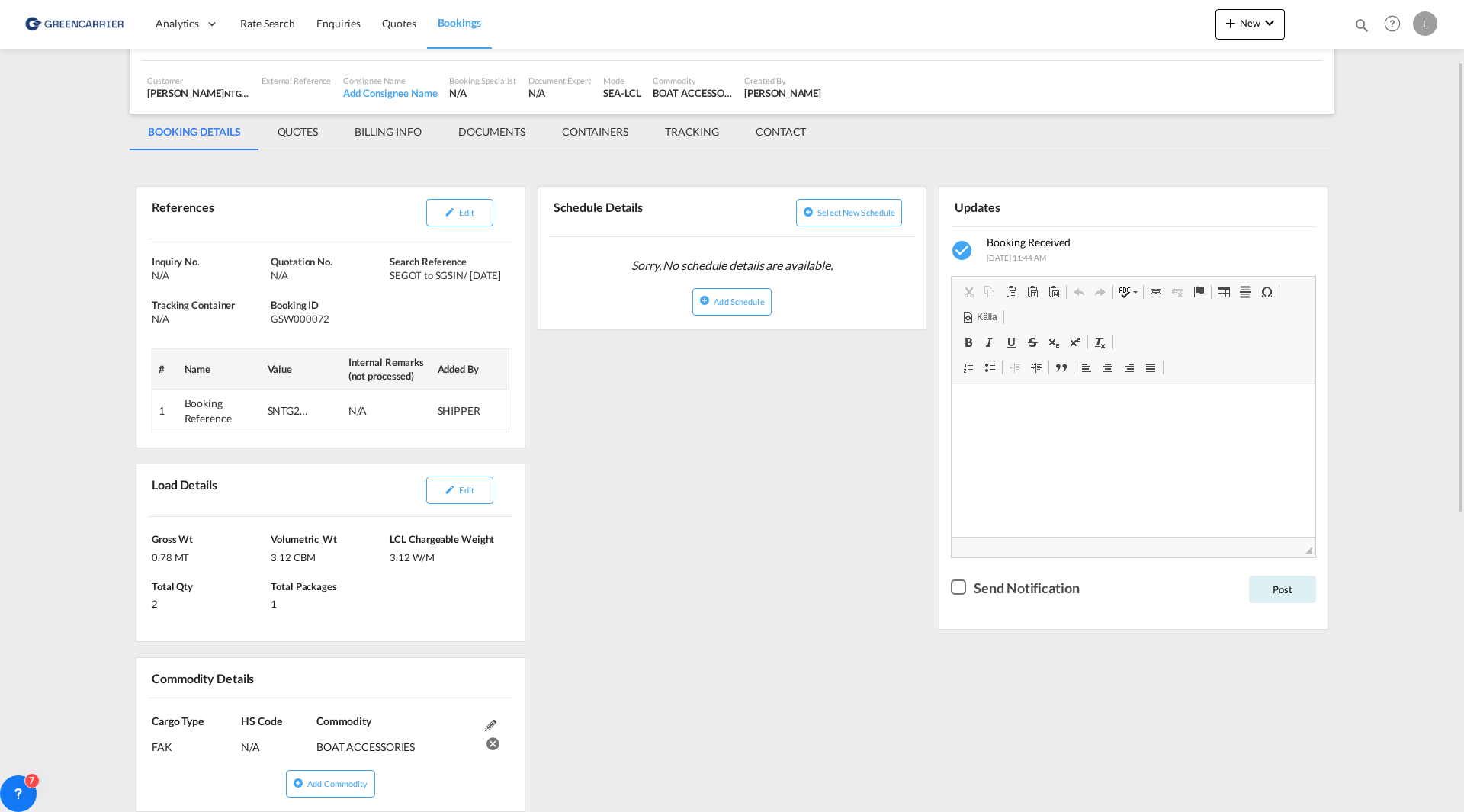
scroll to position [0, 0]
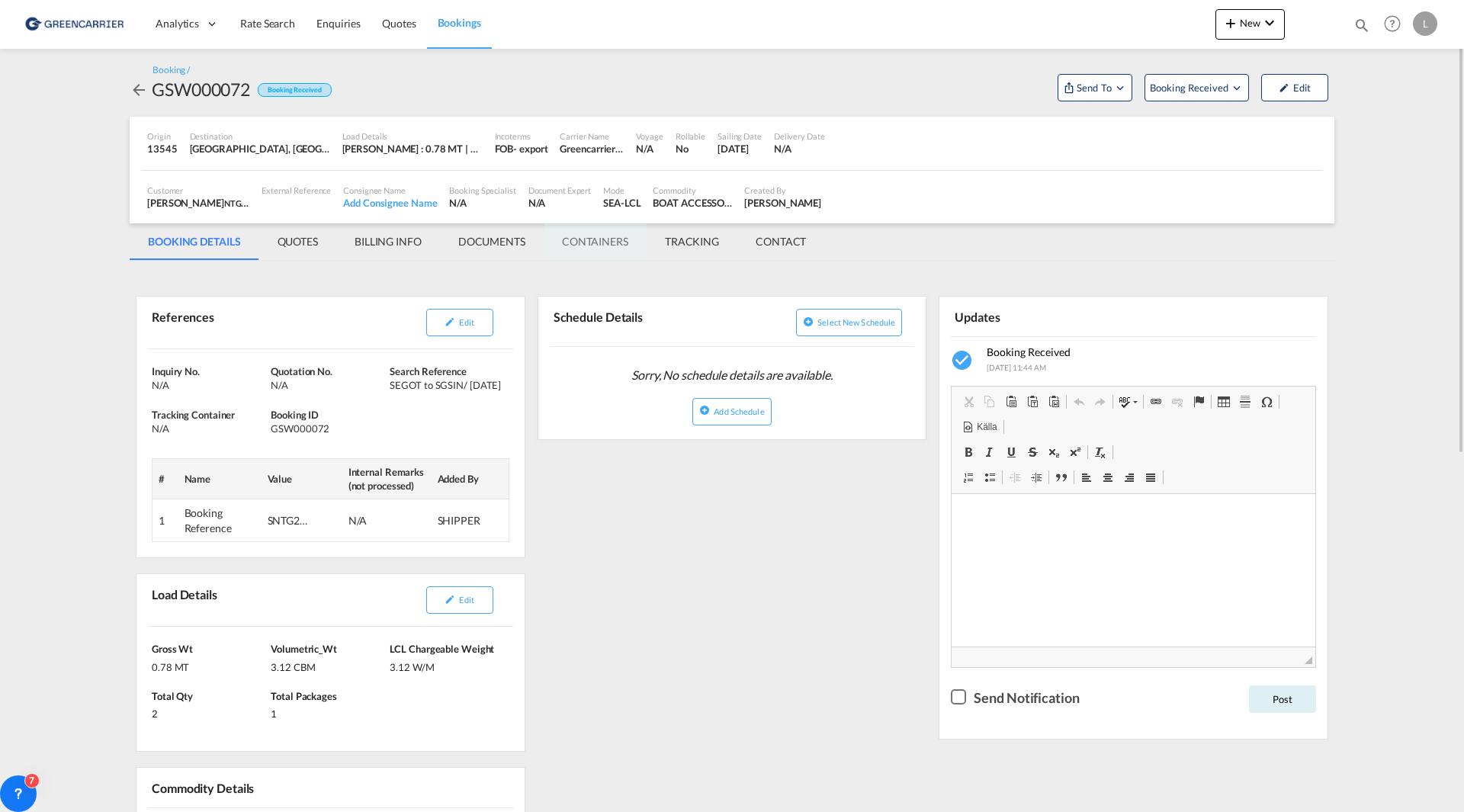
click at [596, 238] on md-tab-item "CONTAINERS" at bounding box center [595, 242] width 103 height 36
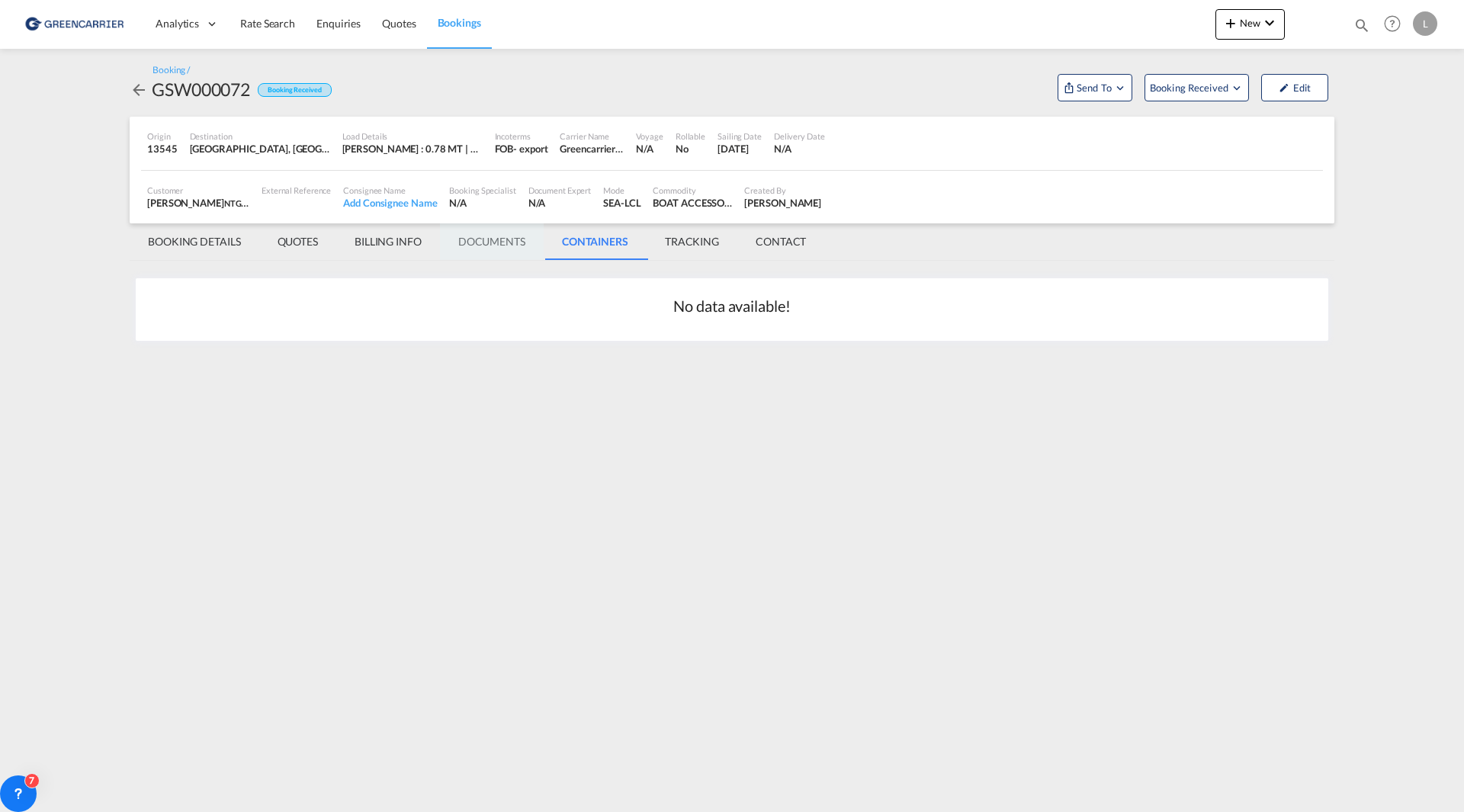
click at [488, 244] on md-tab-item "DOCUMENTS" at bounding box center [492, 242] width 104 height 36
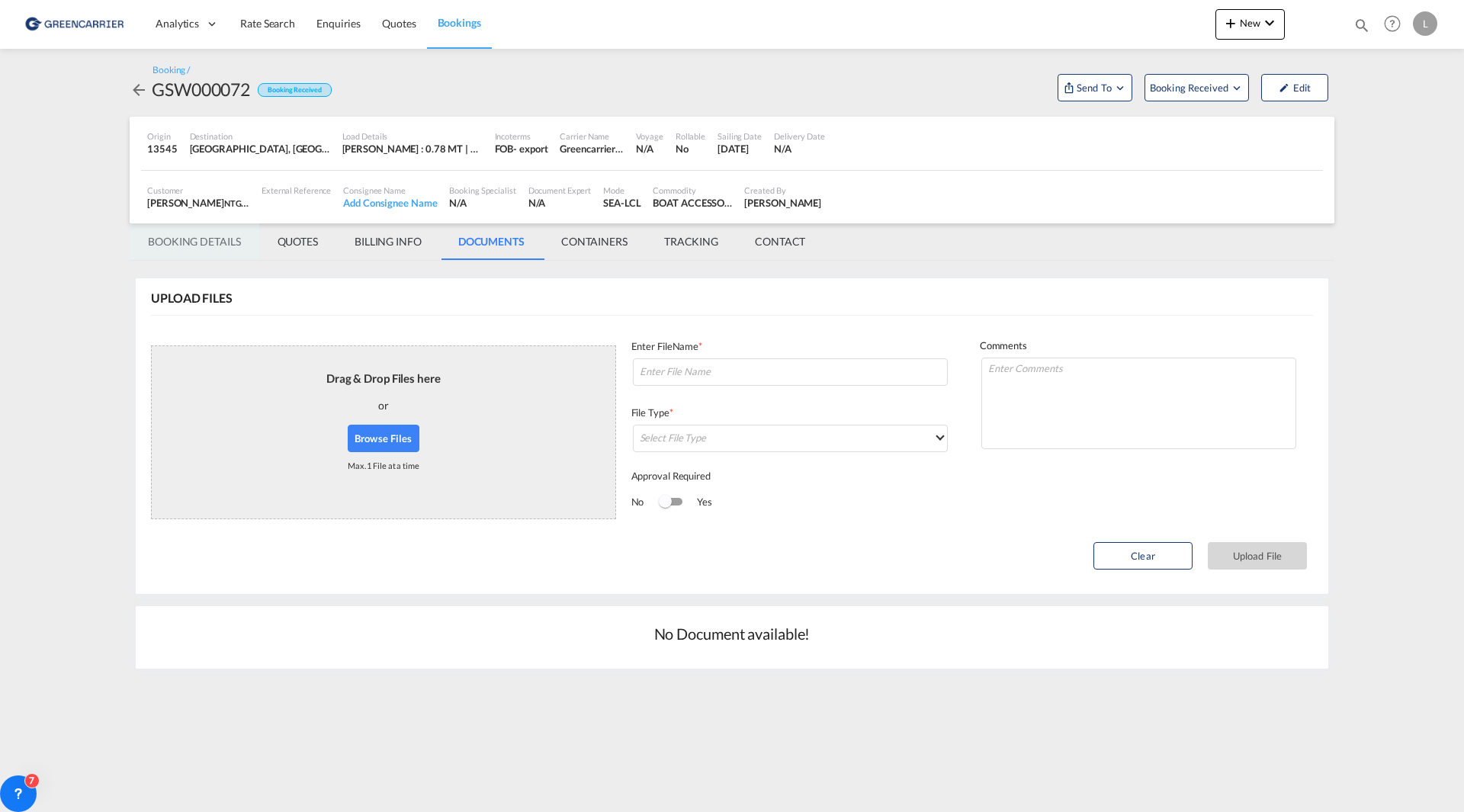
click at [199, 245] on md-tab-item "BOOKING DETAILS" at bounding box center [194, 242] width 129 height 36
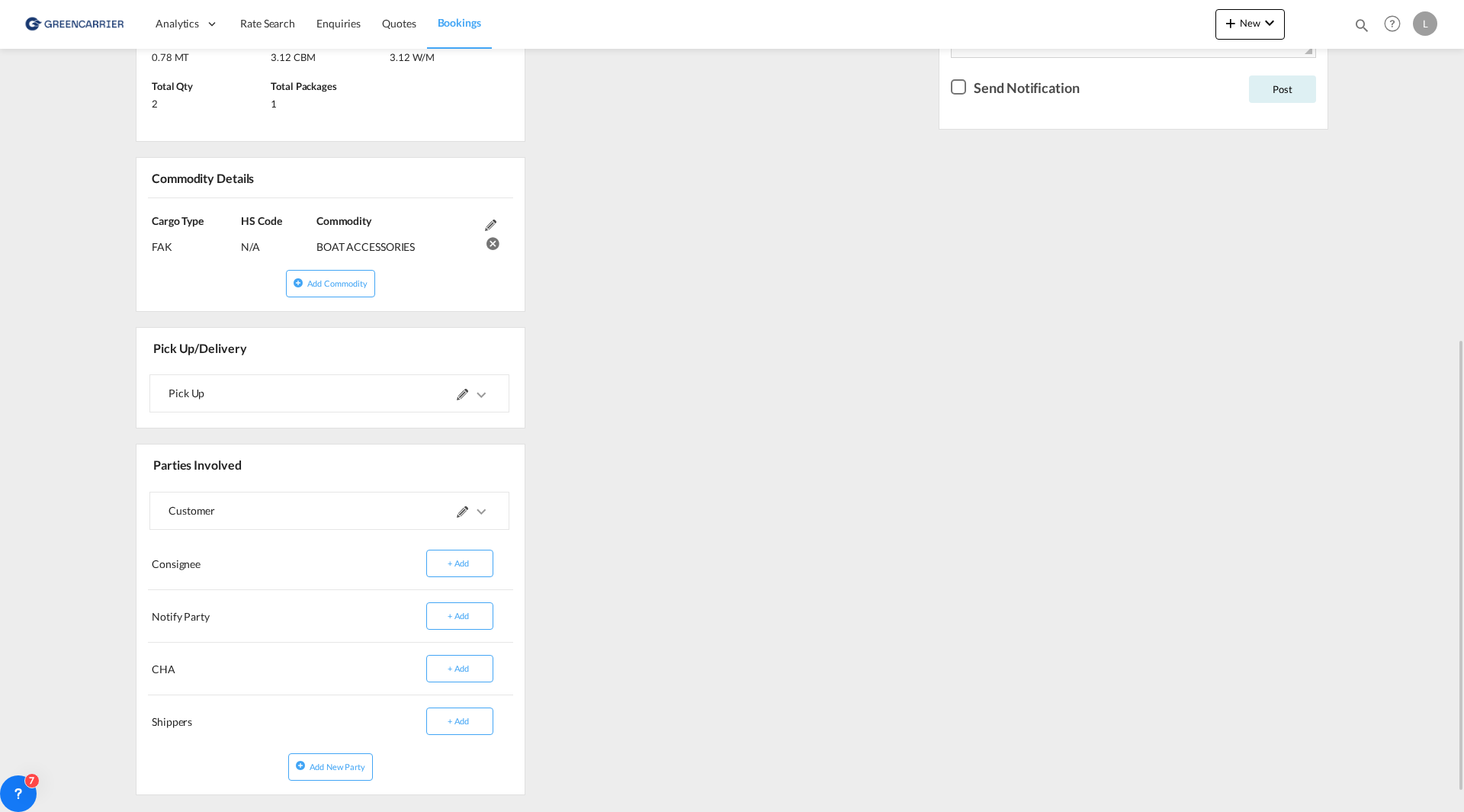
scroll to position [643, 0]
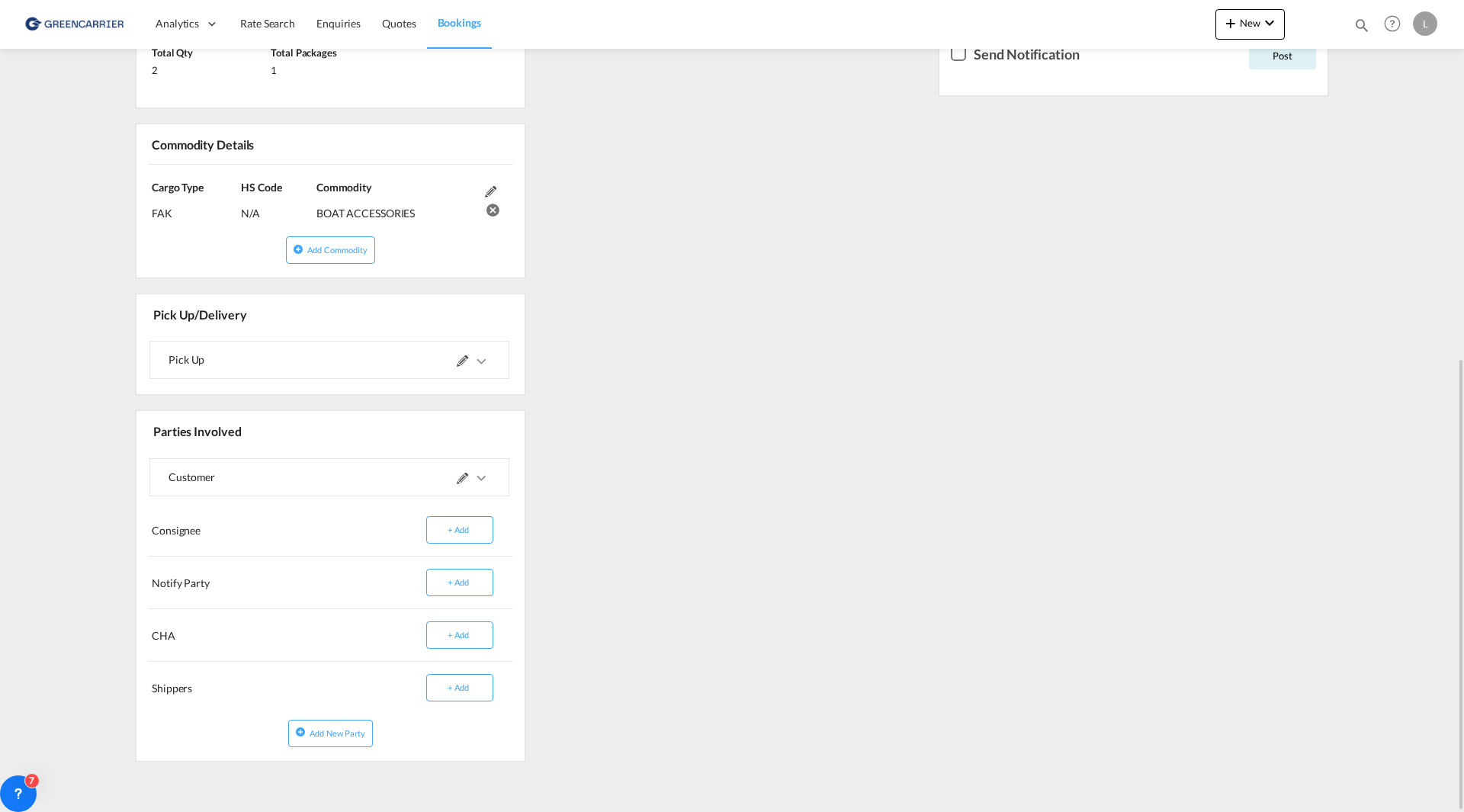
click at [459, 481] on md-icon at bounding box center [462, 478] width 11 height 11
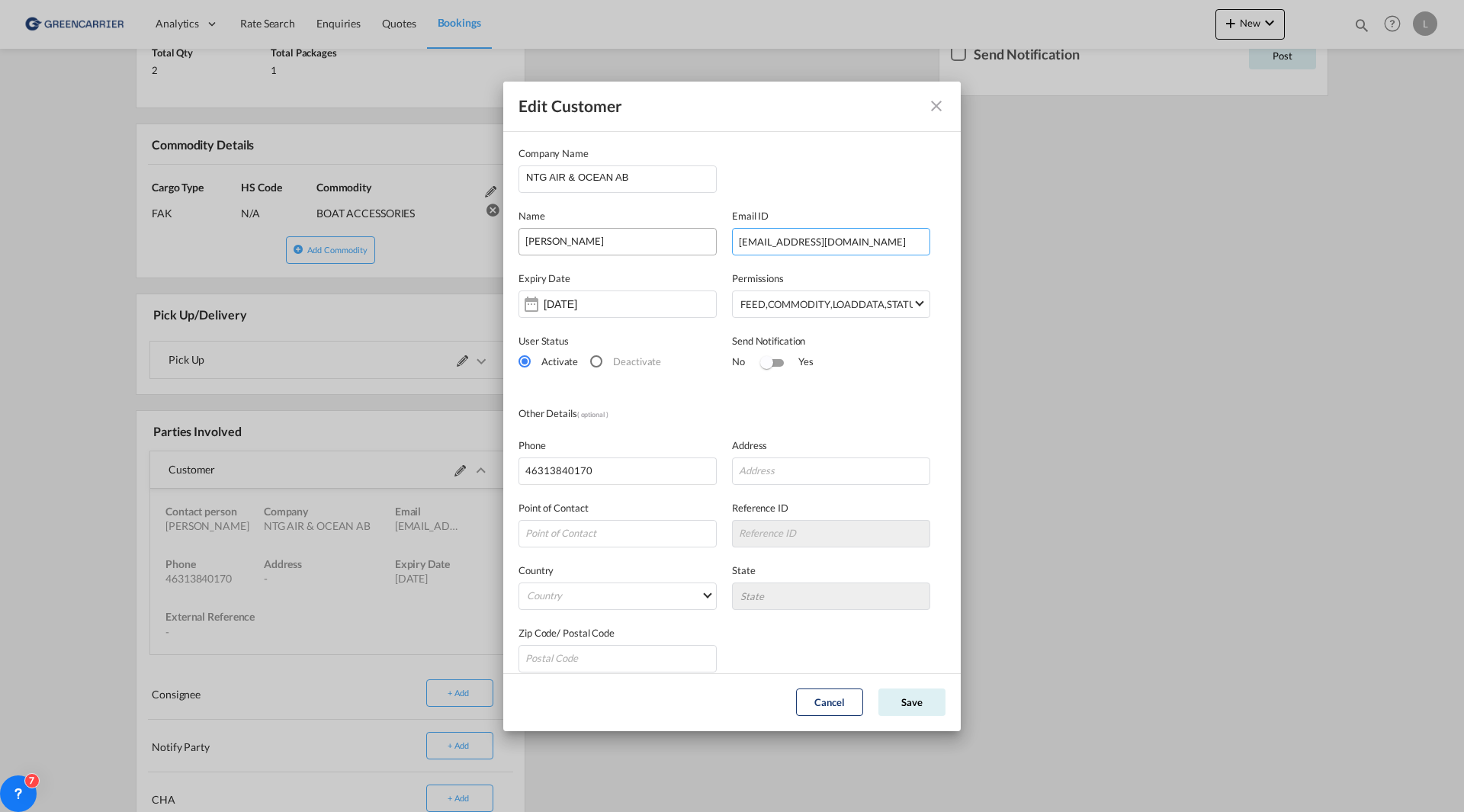
drag, startPoint x: 853, startPoint y: 238, endPoint x: 695, endPoint y: 240, distance: 158.0
click at [695, 240] on div "Name [PERSON_NAME] Email ID [EMAIL_ADDRESS][DOMAIN_NAME]" at bounding box center [732, 223] width 427 height 62
drag, startPoint x: 47, startPoint y: 394, endPoint x: 55, endPoint y: 388, distance: 10.0
click at [47, 394] on div "Edit Customer Company Name NTG AIR & OCEAN AB Name [PERSON_NAME] Email ID [EMAI…" at bounding box center [732, 406] width 1464 height 812
click at [945, 104] on button "Edit Customer Company ..." at bounding box center [936, 105] width 30 height 30
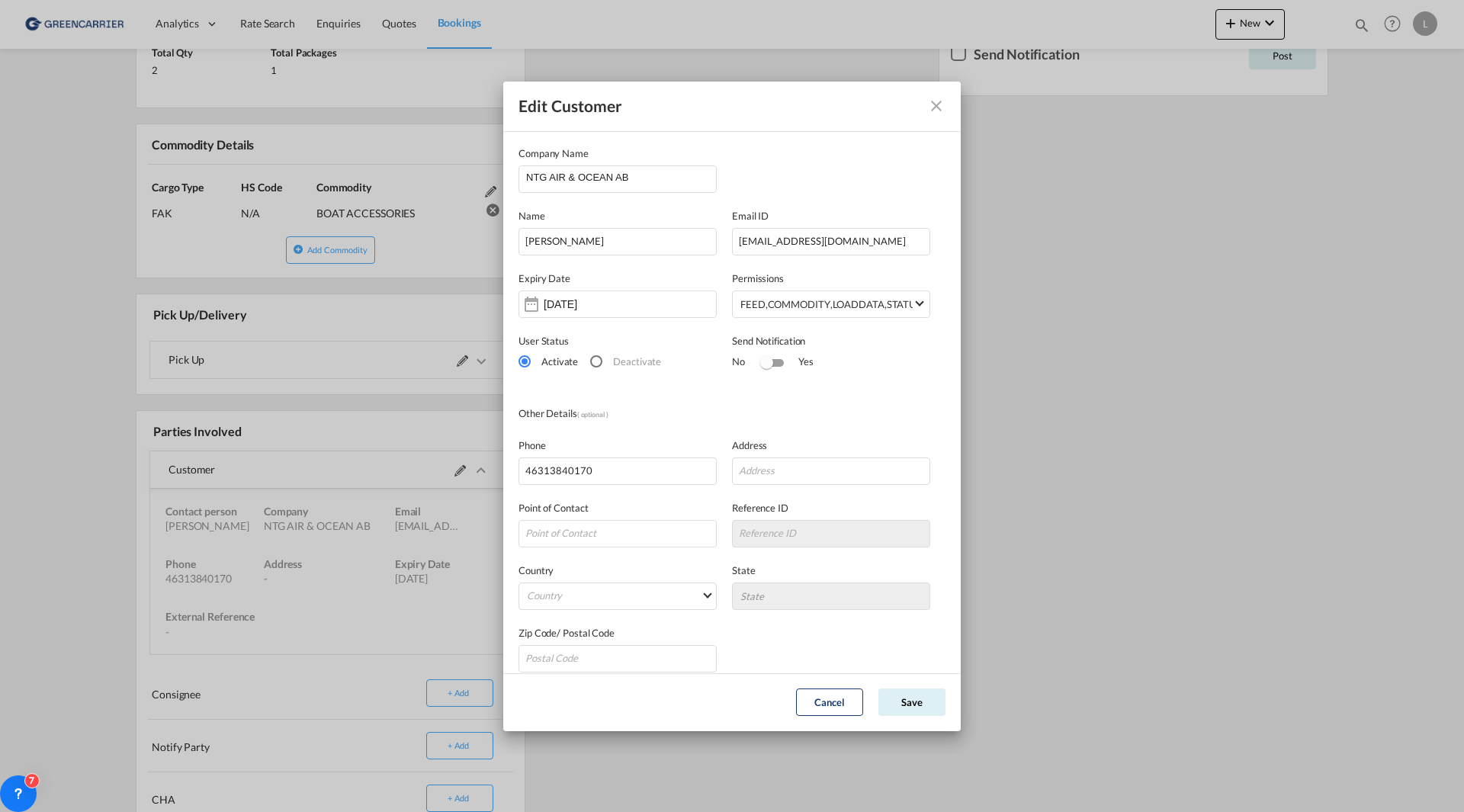
click at [941, 107] on md-icon "icon-close" at bounding box center [936, 105] width 18 height 18
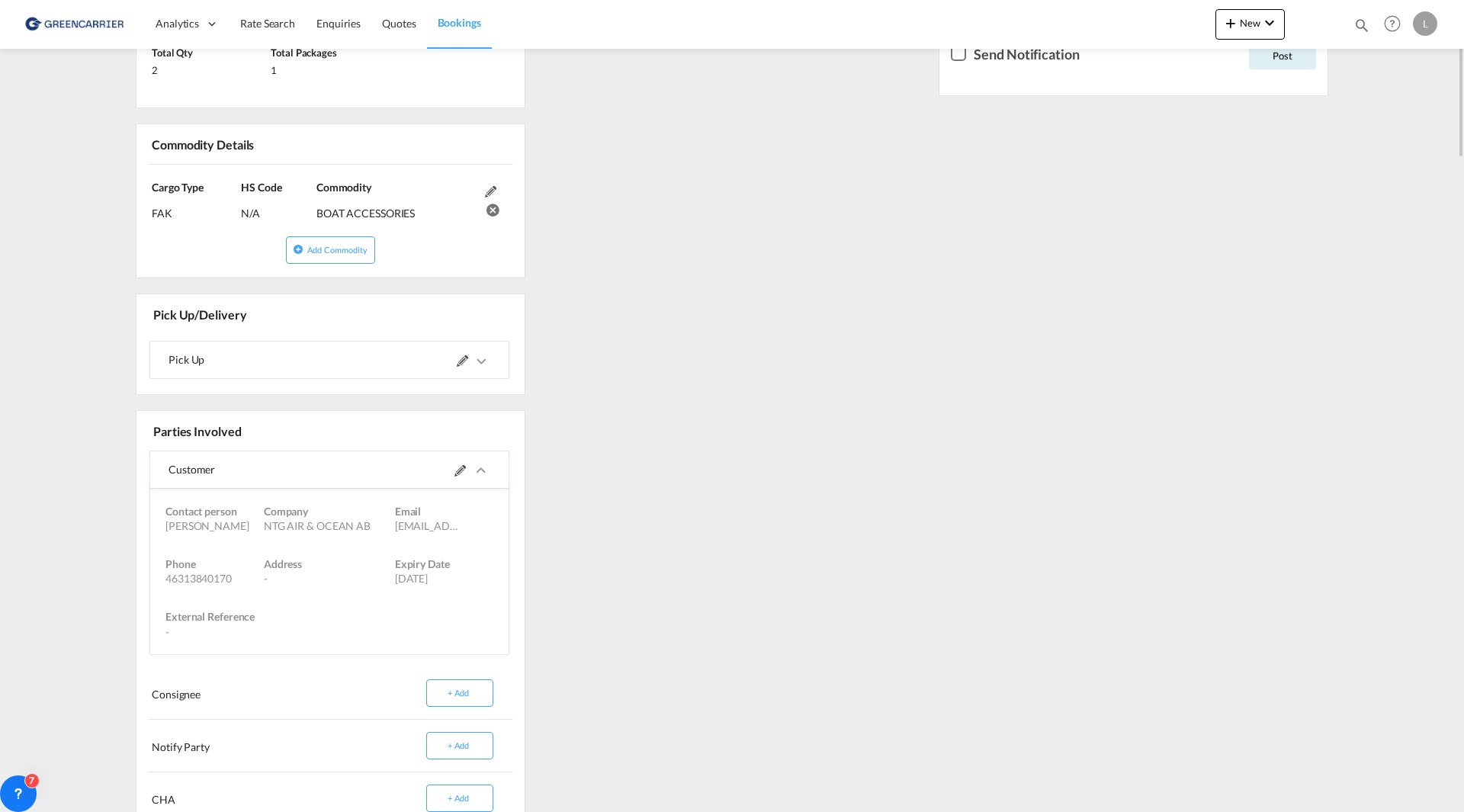
scroll to position [110, 0]
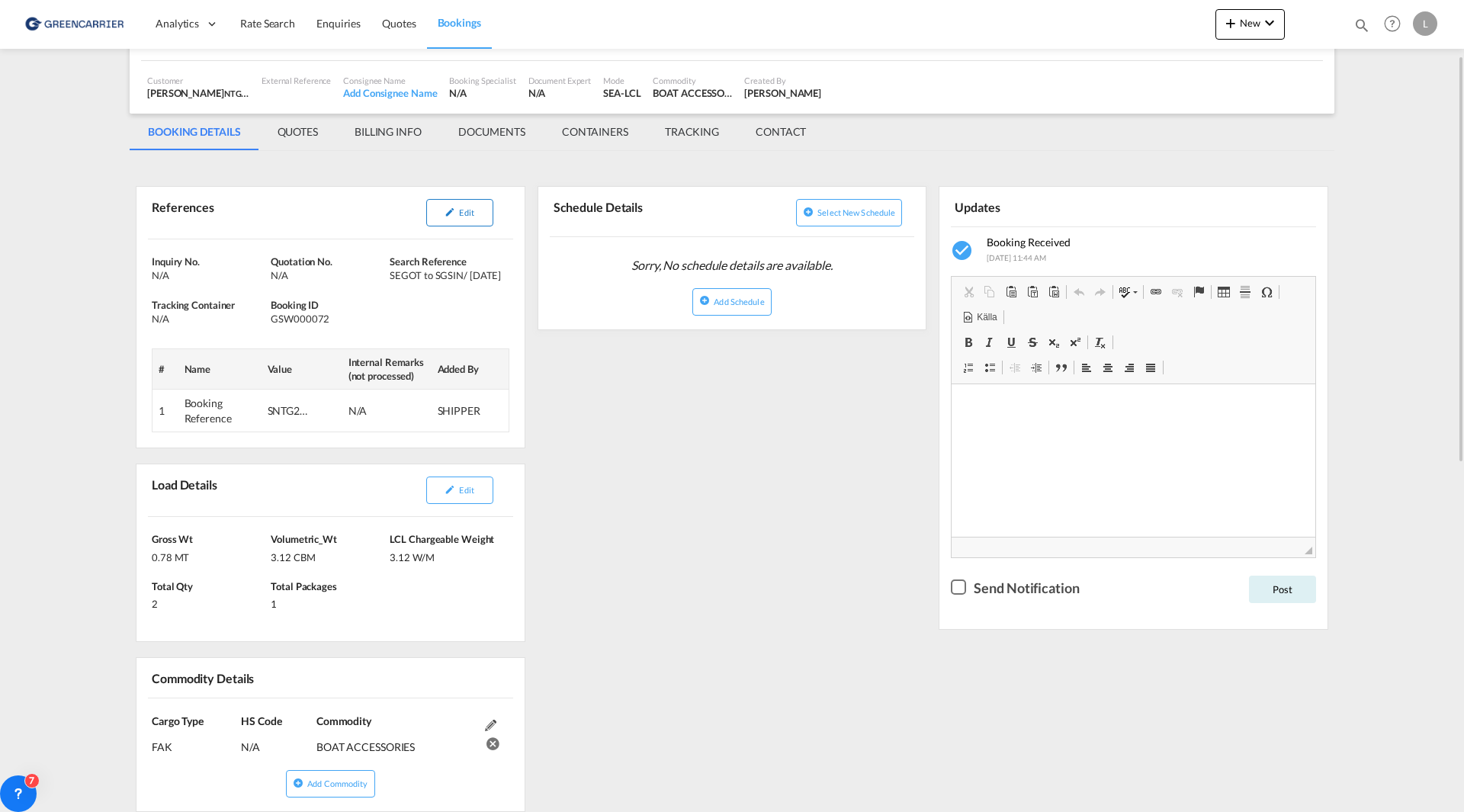
click at [463, 213] on span "Edit" at bounding box center [466, 211] width 15 height 9
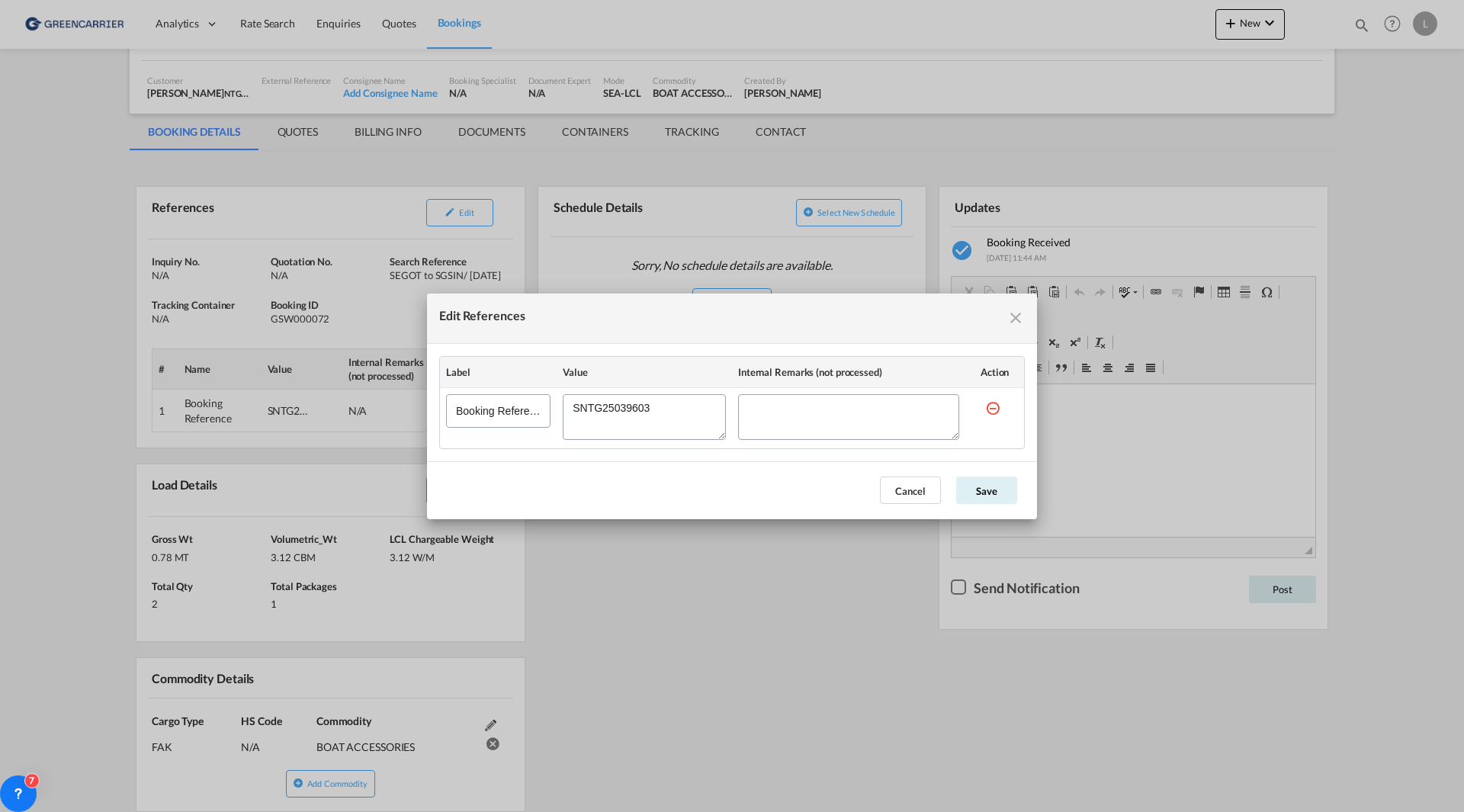
drag, startPoint x: 649, startPoint y: 408, endPoint x: 488, endPoint y: 393, distance: 161.7
click at [488, 393] on tr "Booking Reference" at bounding box center [732, 418] width 584 height 61
click at [1015, 323] on md-icon "icon-close fg-AAA8AD cursor" at bounding box center [1015, 318] width 18 height 18
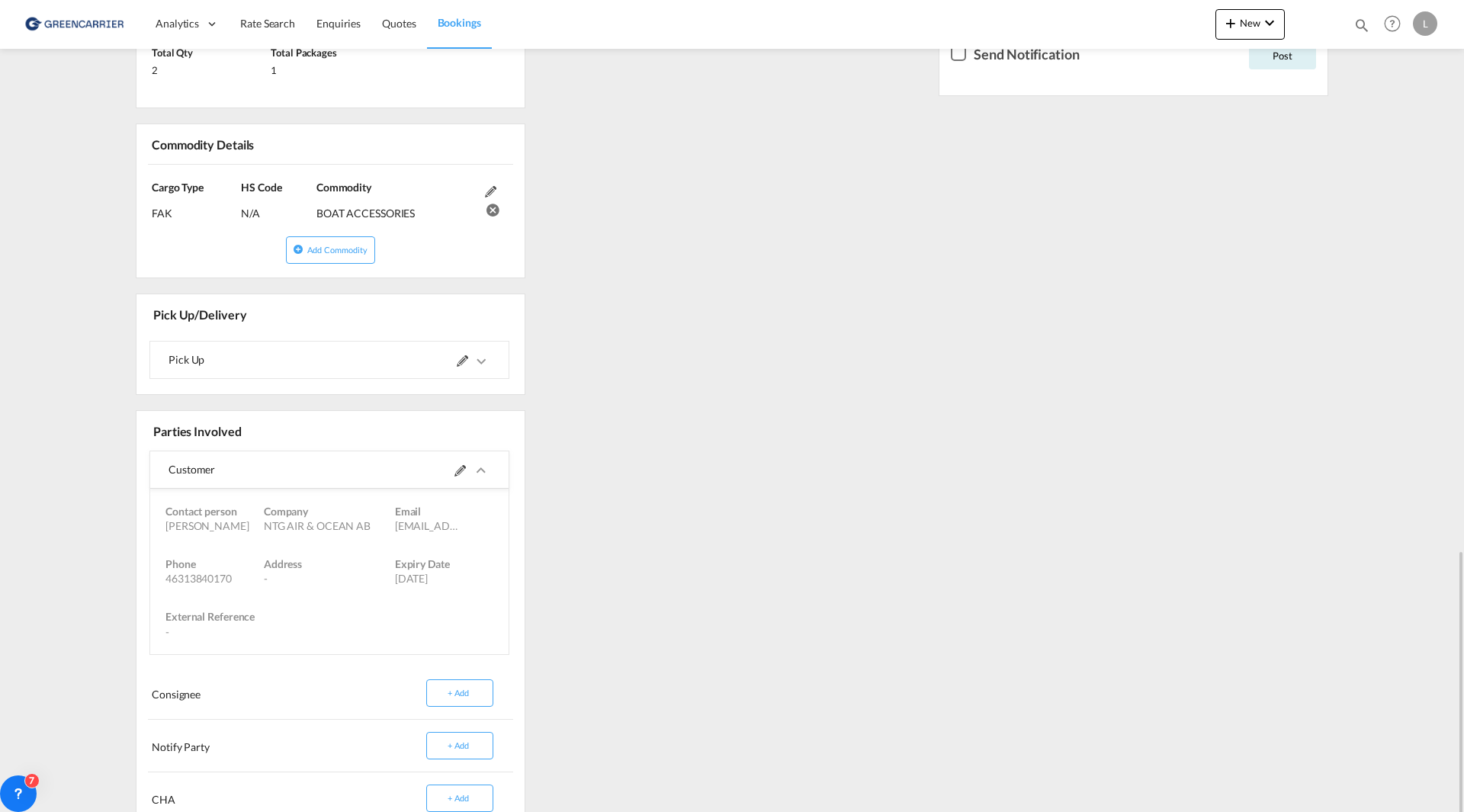
scroll to position [806, 0]
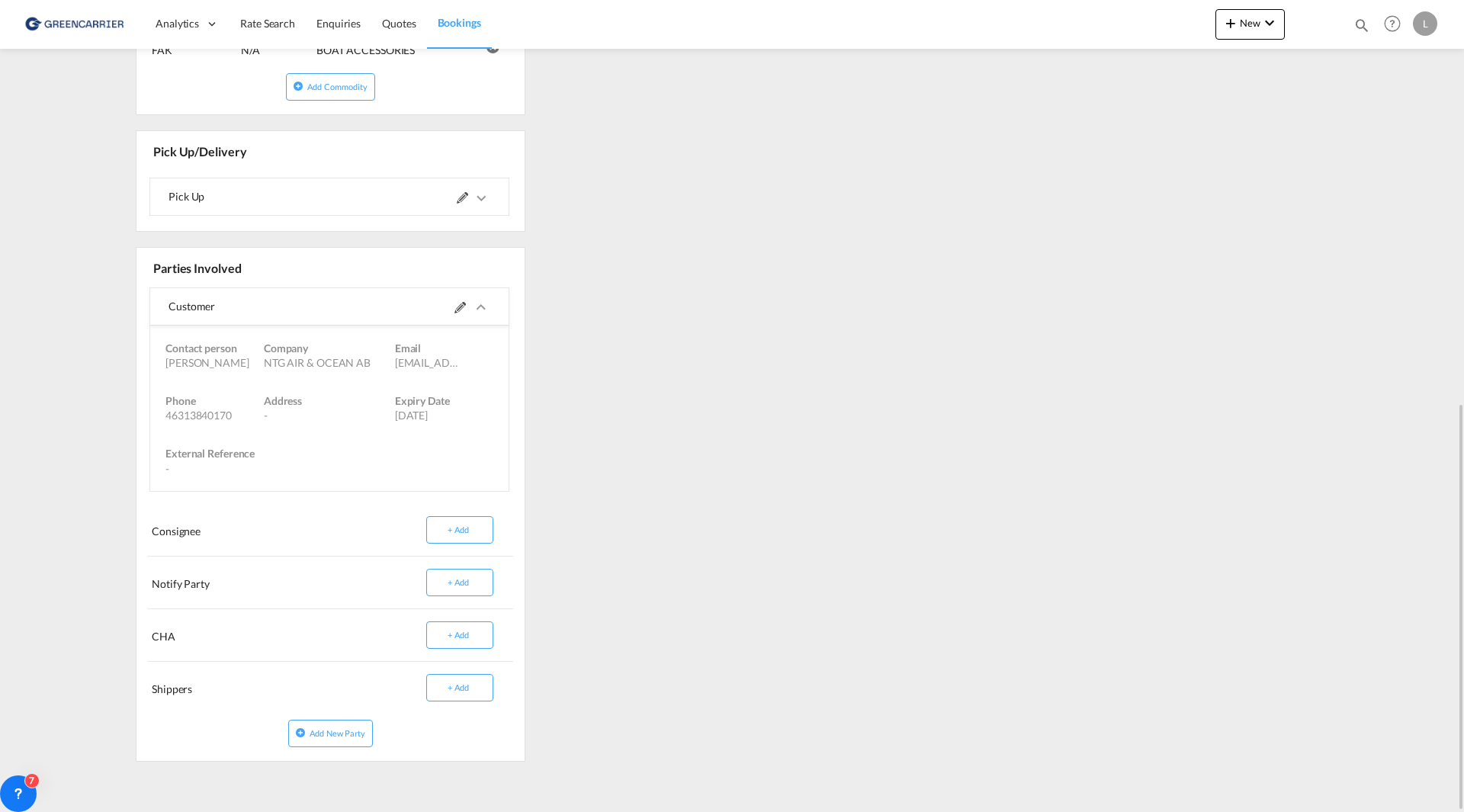
click at [477, 199] on md-icon "icons/ic_keyboard_arrow_right_black_24px.svg" at bounding box center [481, 198] width 18 height 18
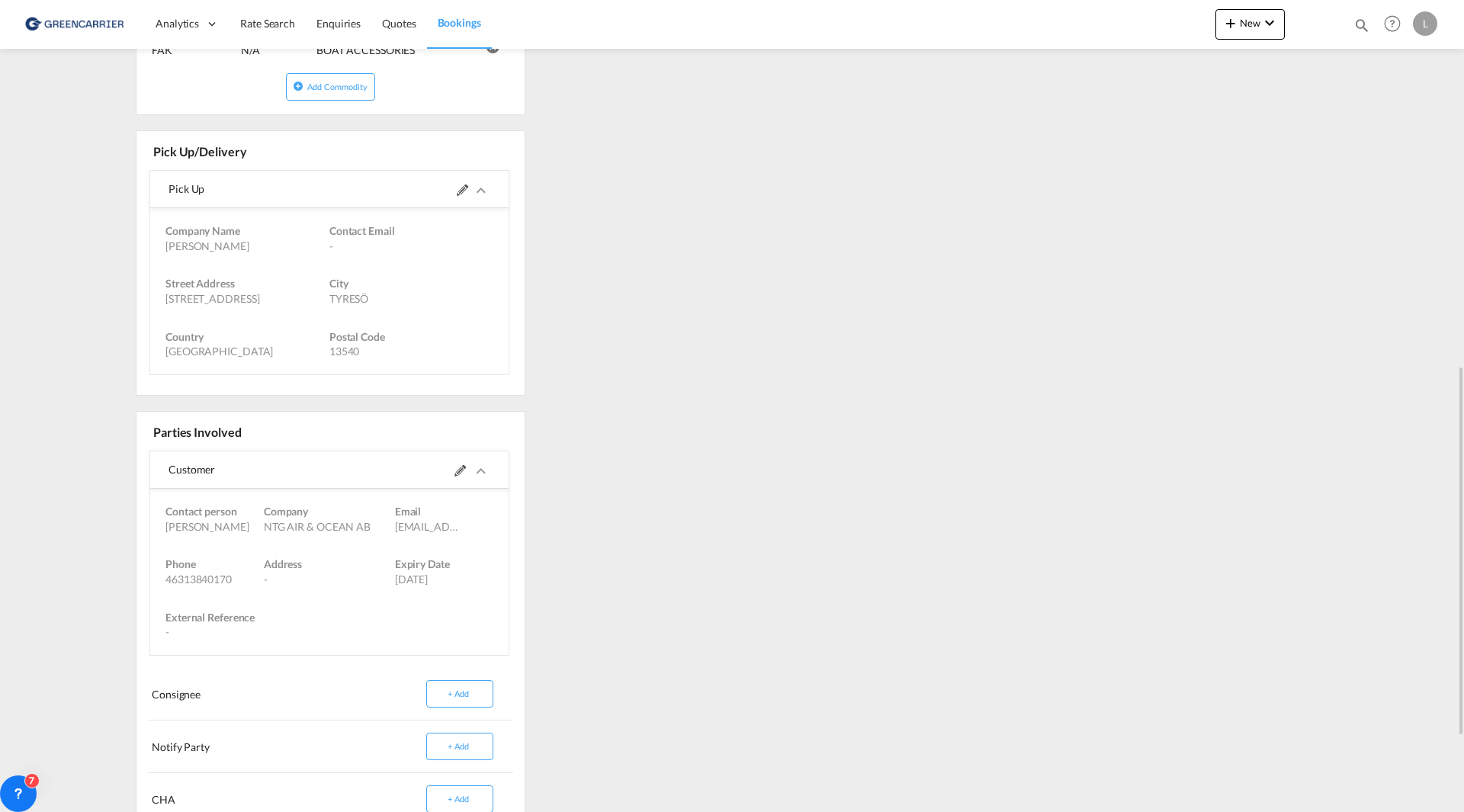
click at [108, 499] on md-content "Analytics Dashboard Rate Search Enquiries Quotes Bookings New Quote Bookings" at bounding box center [732, 406] width 1464 height 812
